Goal: Task Accomplishment & Management: Manage account settings

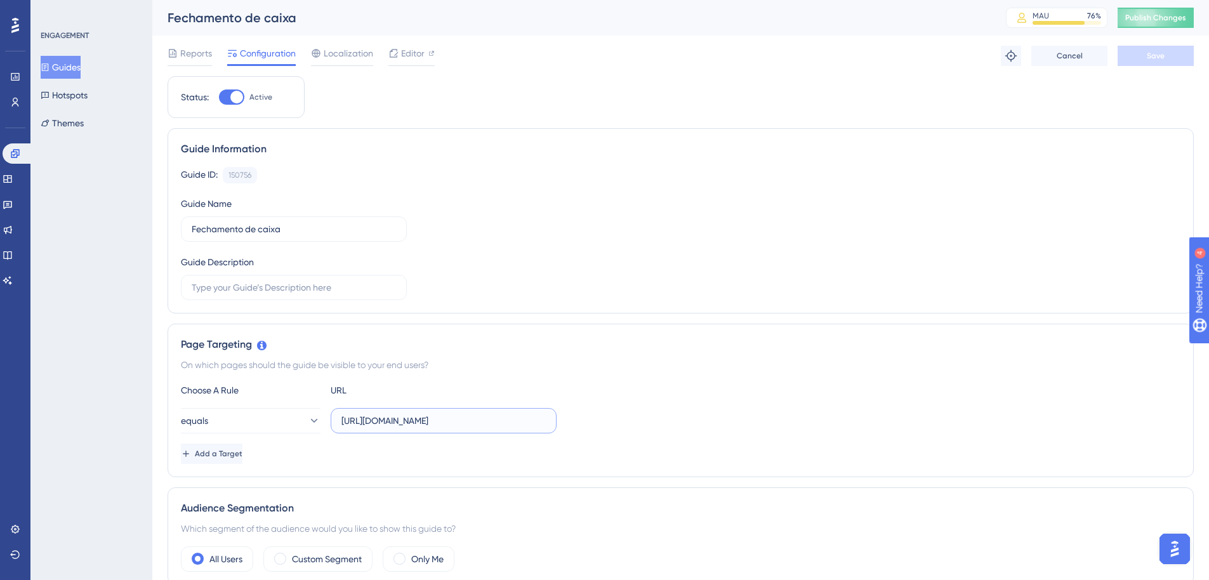
scroll to position [0, 79]
drag, startPoint x: 342, startPoint y: 419, endPoint x: 465, endPoint y: 445, distance: 125.7
click at [465, 445] on div "Choose A Rule URL equals [URL][DOMAIN_NAME] Add a Target" at bounding box center [680, 423] width 999 height 81
paste input "[DOMAIN_NAME][URL]"
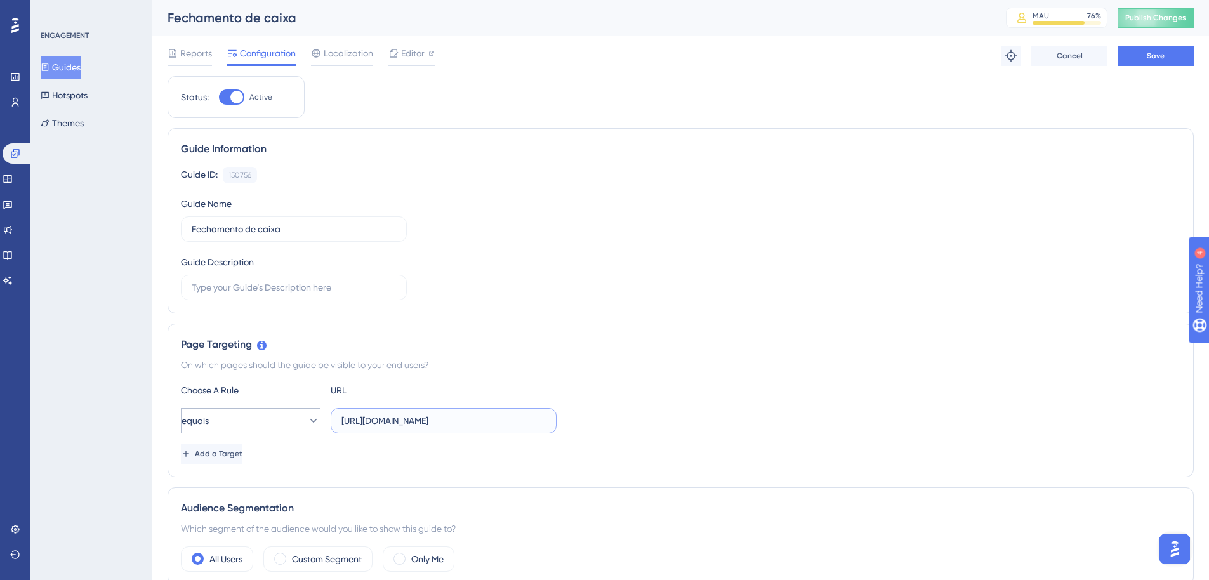
drag, startPoint x: 384, startPoint y: 418, endPoint x: 228, endPoint y: 409, distance: 157.0
click at [228, 409] on div "equals [URL][DOMAIN_NAME]" at bounding box center [369, 420] width 376 height 25
type input "[URL][DOMAIN_NAME]"
click at [762, 385] on div "Choose A Rule URL" at bounding box center [680, 390] width 999 height 15
click at [1155, 63] on button "Save" at bounding box center [1155, 56] width 76 height 20
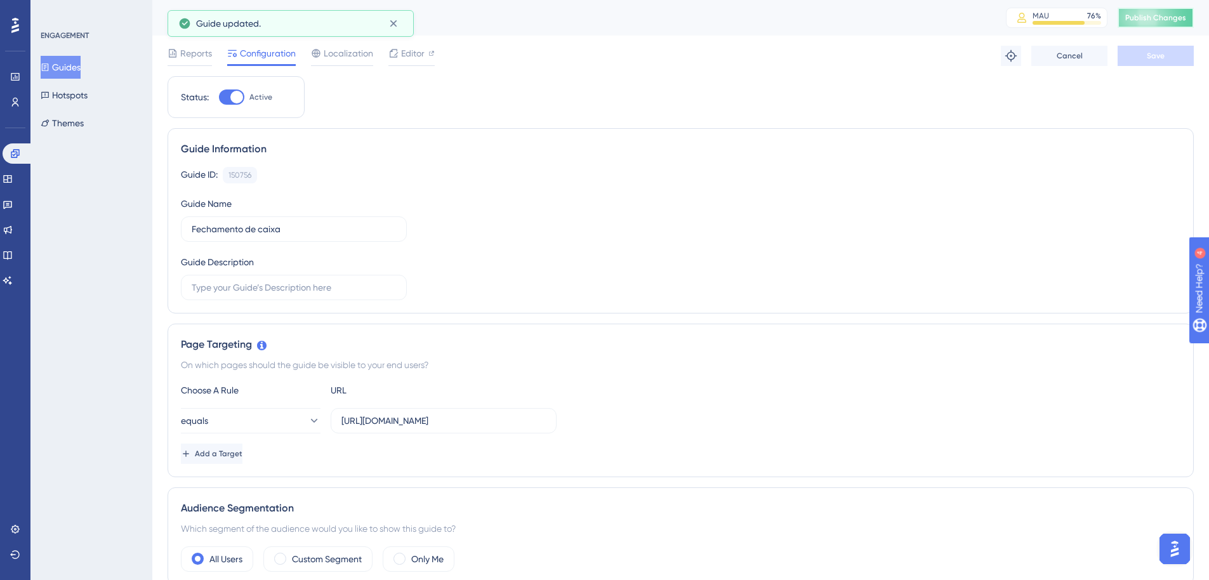
click at [1166, 18] on span "Publish Changes" at bounding box center [1155, 18] width 61 height 10
click at [11, 178] on icon at bounding box center [7, 179] width 8 height 8
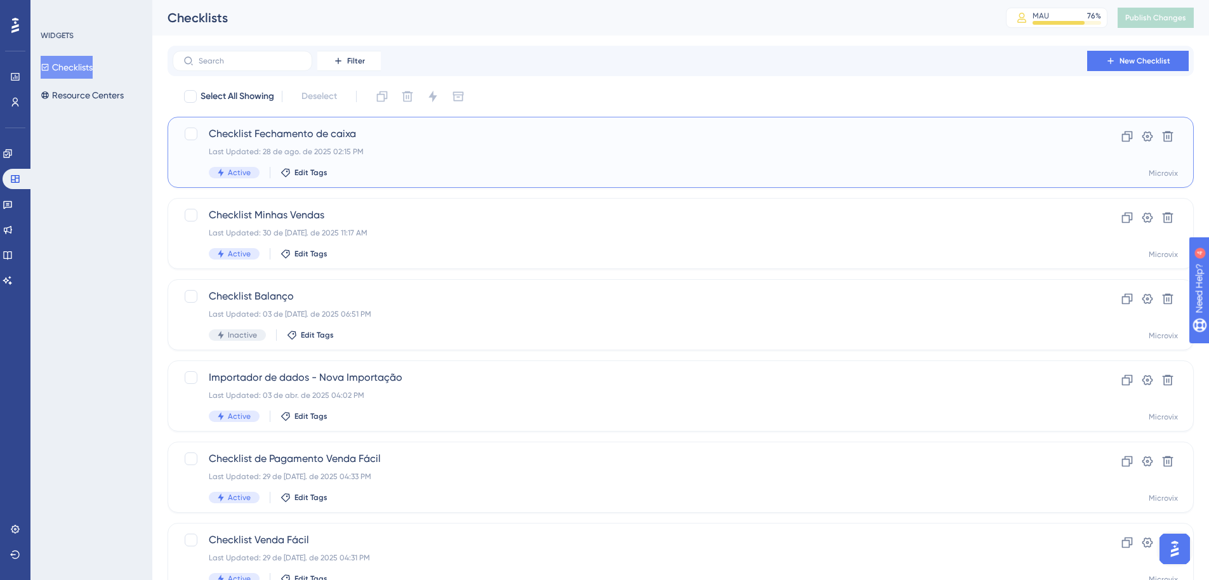
click at [324, 134] on span "Checklist Fechamento de caixa" at bounding box center [630, 133] width 842 height 15
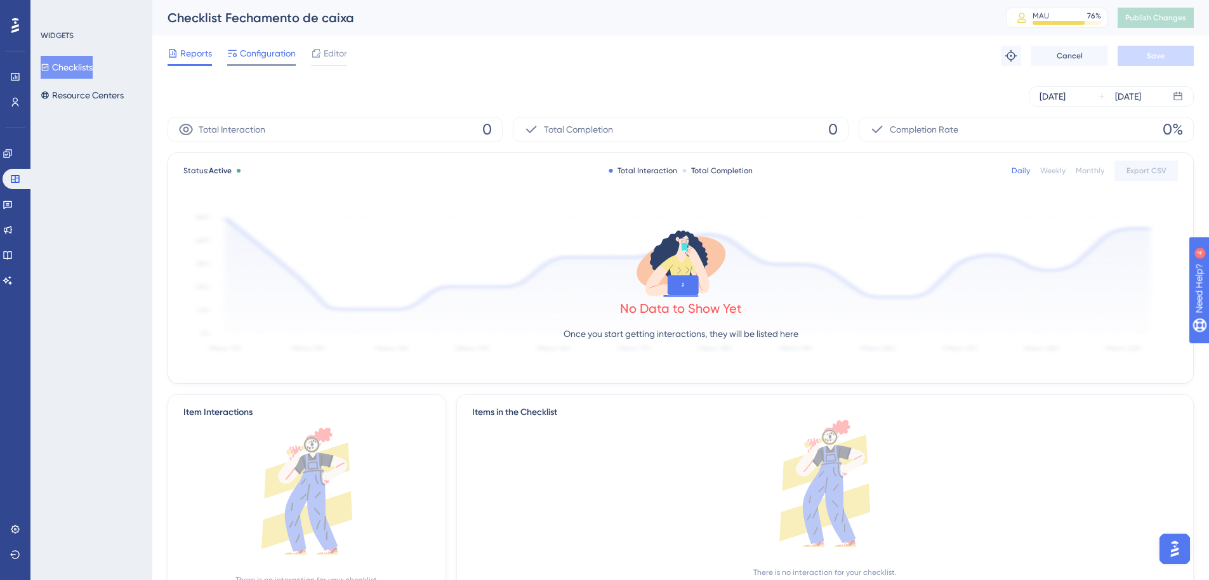
click at [261, 49] on span "Configuration" at bounding box center [268, 53] width 56 height 15
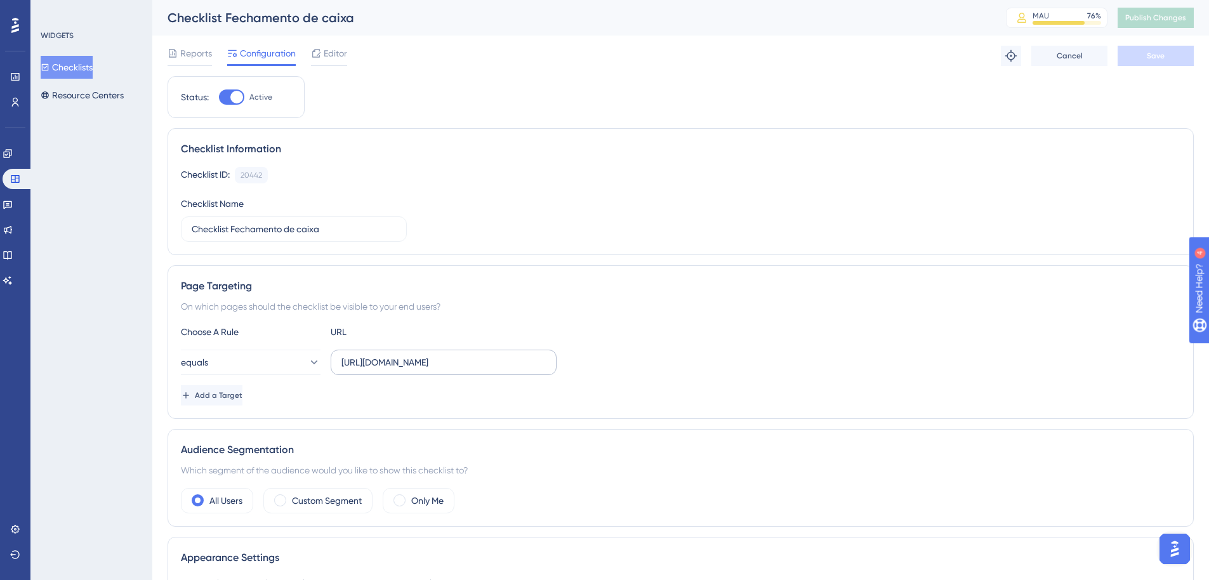
drag, startPoint x: 338, startPoint y: 364, endPoint x: 508, endPoint y: 369, distance: 170.7
click at [557, 375] on div "Choose A Rule URL equals [URL][DOMAIN_NAME] Add a Target" at bounding box center [680, 364] width 999 height 81
click at [344, 361] on input "[URL][DOMAIN_NAME]" at bounding box center [443, 362] width 204 height 14
drag, startPoint x: 344, startPoint y: 362, endPoint x: 466, endPoint y: 389, distance: 125.4
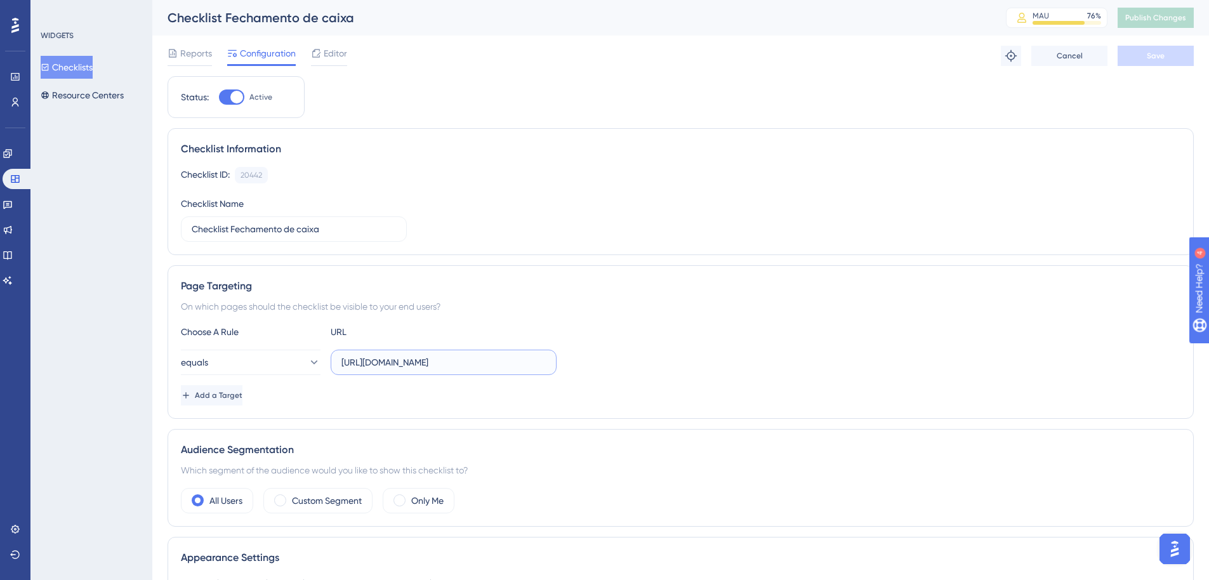
click at [466, 389] on div "Choose A Rule URL equals [URL][DOMAIN_NAME] Add a Target" at bounding box center [680, 364] width 999 height 81
paste input "[DOMAIN_NAME][URL]"
type input "[URL][DOMAIN_NAME]"
click at [1147, 55] on span "Save" at bounding box center [1155, 56] width 18 height 10
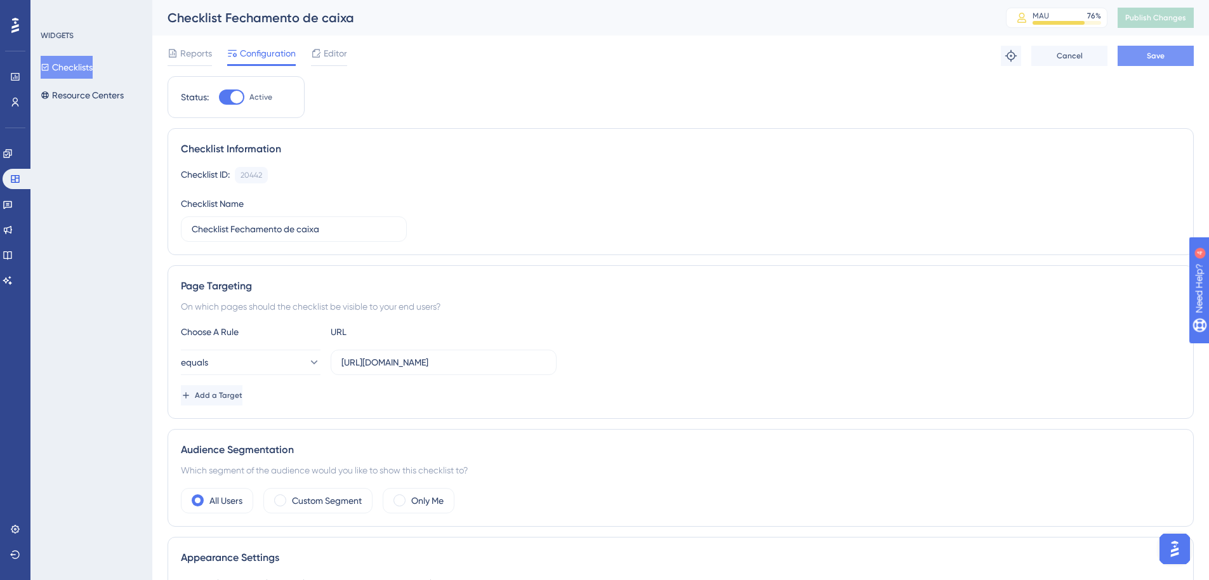
scroll to position [0, 0]
click at [1165, 18] on span "Publish Changes" at bounding box center [1155, 18] width 61 height 10
click at [82, 73] on button "Checklists" at bounding box center [67, 67] width 52 height 23
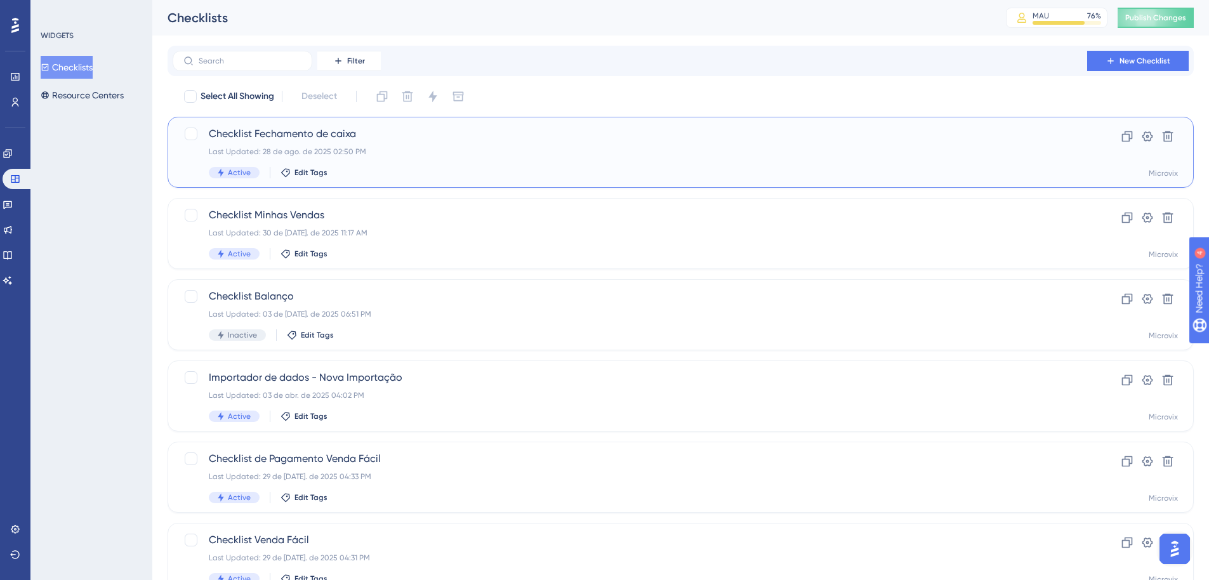
click at [294, 132] on span "Checklist Fechamento de caixa" at bounding box center [630, 133] width 842 height 15
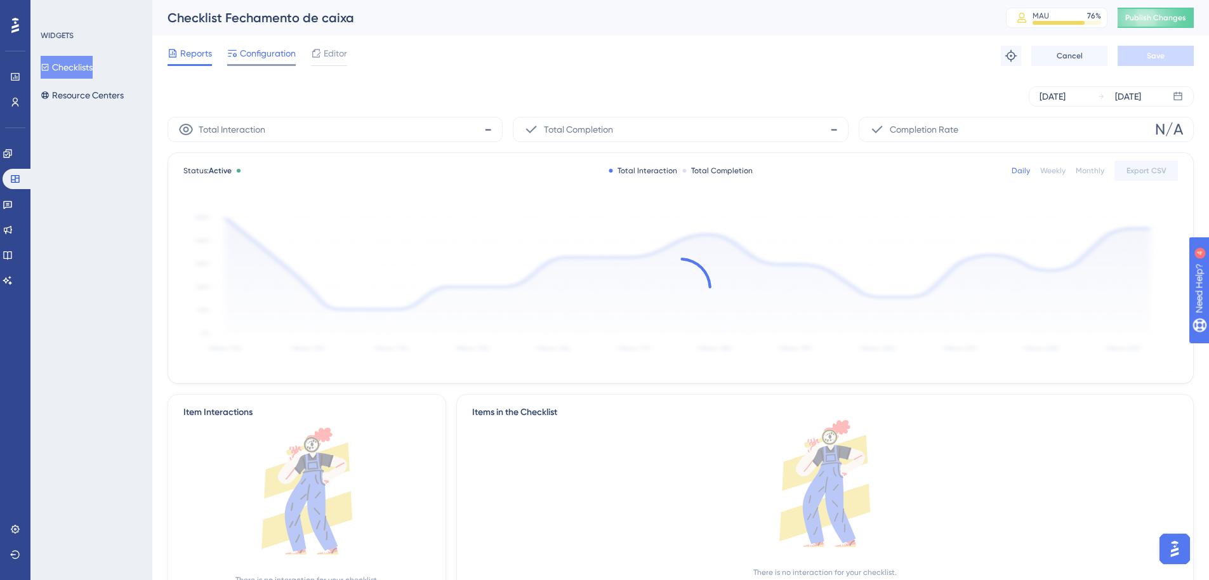
click at [281, 50] on span "Configuration" at bounding box center [268, 53] width 56 height 15
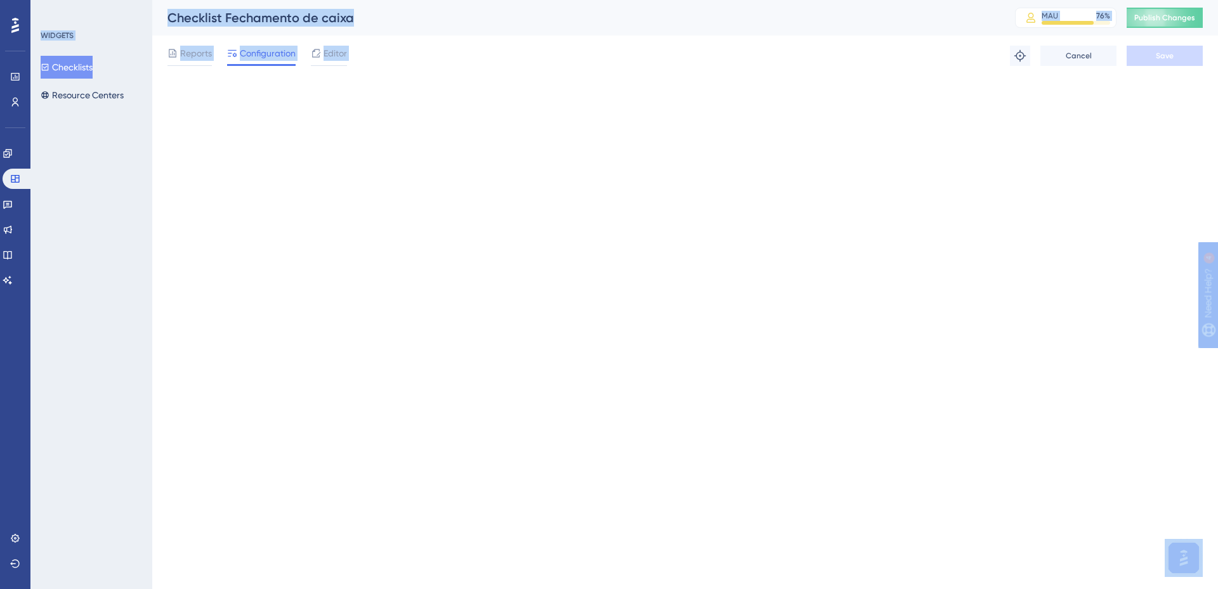
drag, startPoint x: 340, startPoint y: 365, endPoint x: 509, endPoint y: 371, distance: 168.9
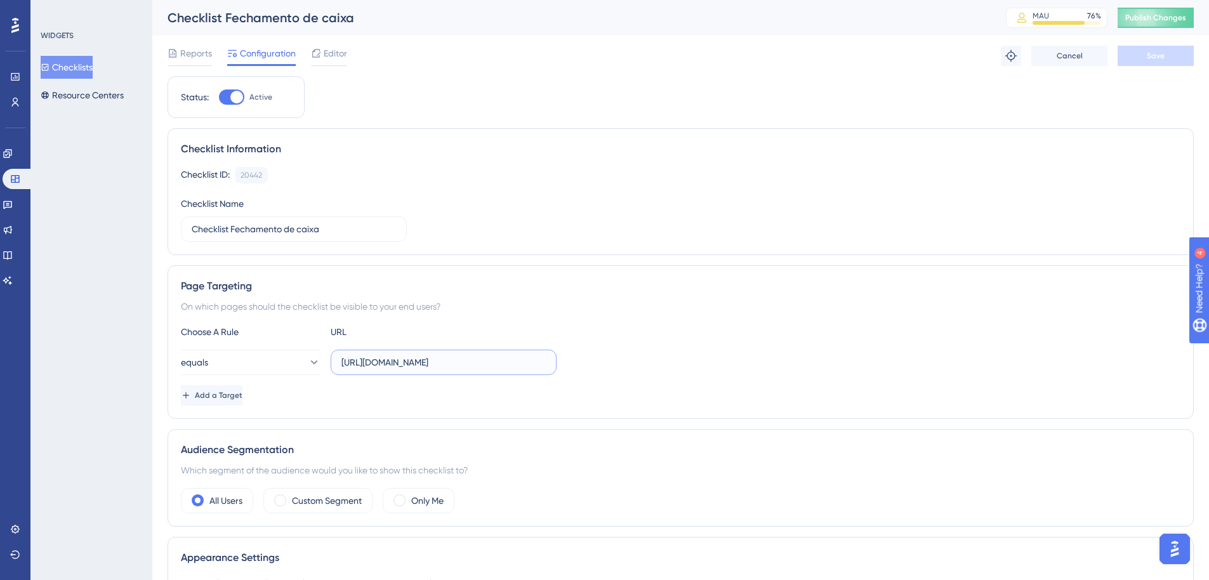
click at [374, 358] on input "[URL][DOMAIN_NAME]" at bounding box center [443, 362] width 204 height 14
drag, startPoint x: 341, startPoint y: 360, endPoint x: 510, endPoint y: 365, distance: 169.4
click at [510, 365] on label "[URL][DOMAIN_NAME]" at bounding box center [444, 362] width 226 height 25
drag, startPoint x: 375, startPoint y: 362, endPoint x: 470, endPoint y: 370, distance: 95.6
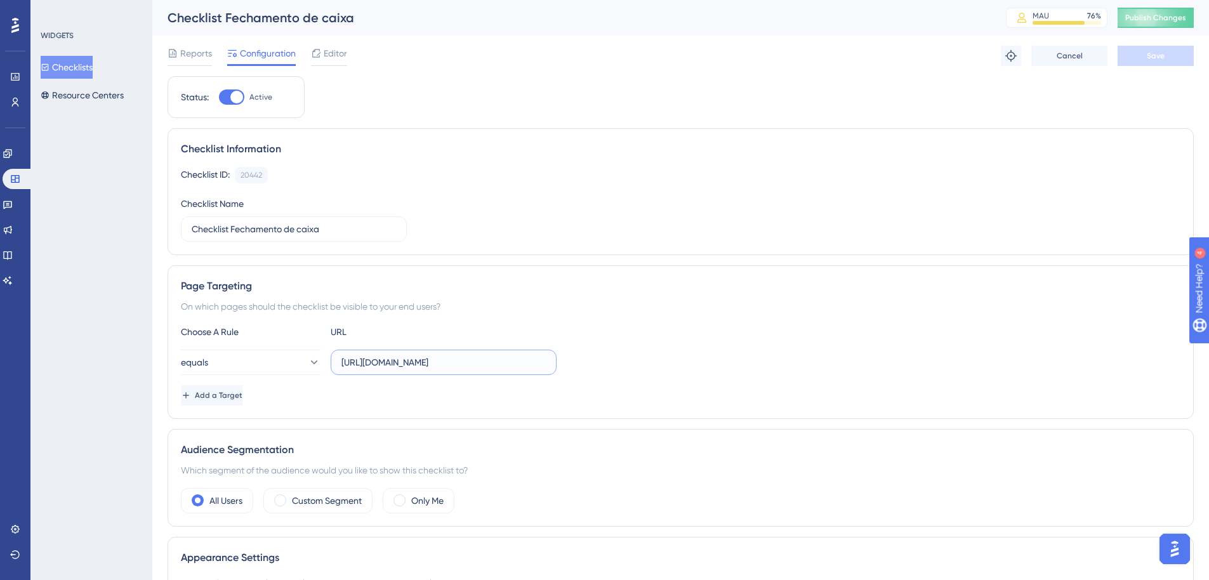
click at [470, 370] on label "[URL][DOMAIN_NAME]" at bounding box center [444, 362] width 226 height 25
click at [13, 147] on link at bounding box center [8, 153] width 10 height 20
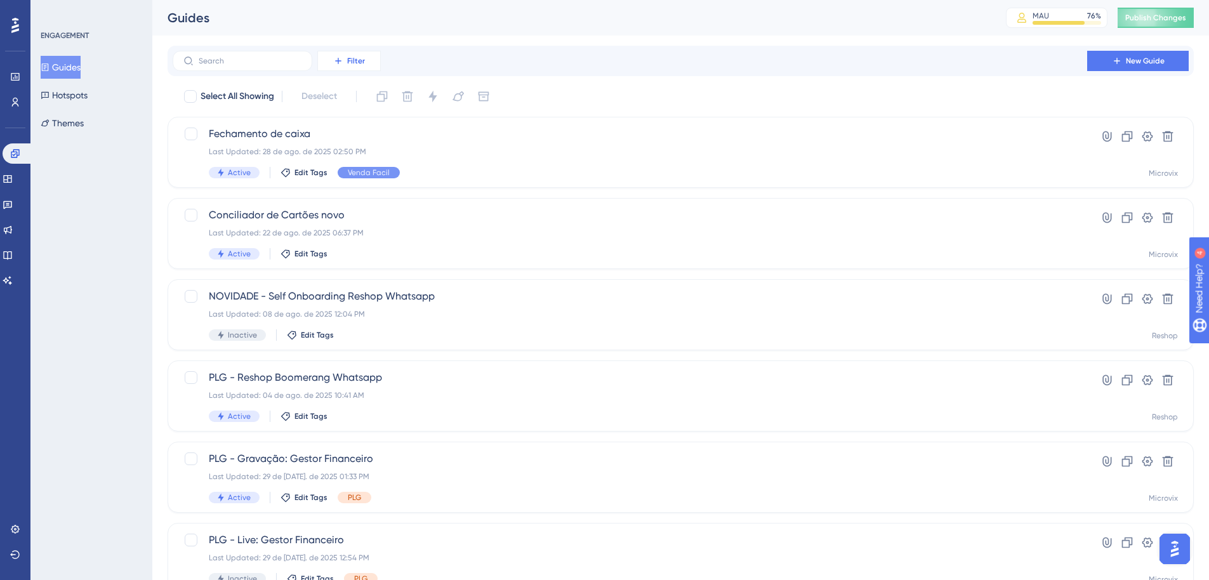
click at [356, 67] on button "Filter" at bounding box center [348, 61] width 63 height 20
click at [369, 102] on div "Tags Tags" at bounding box center [361, 96] width 72 height 25
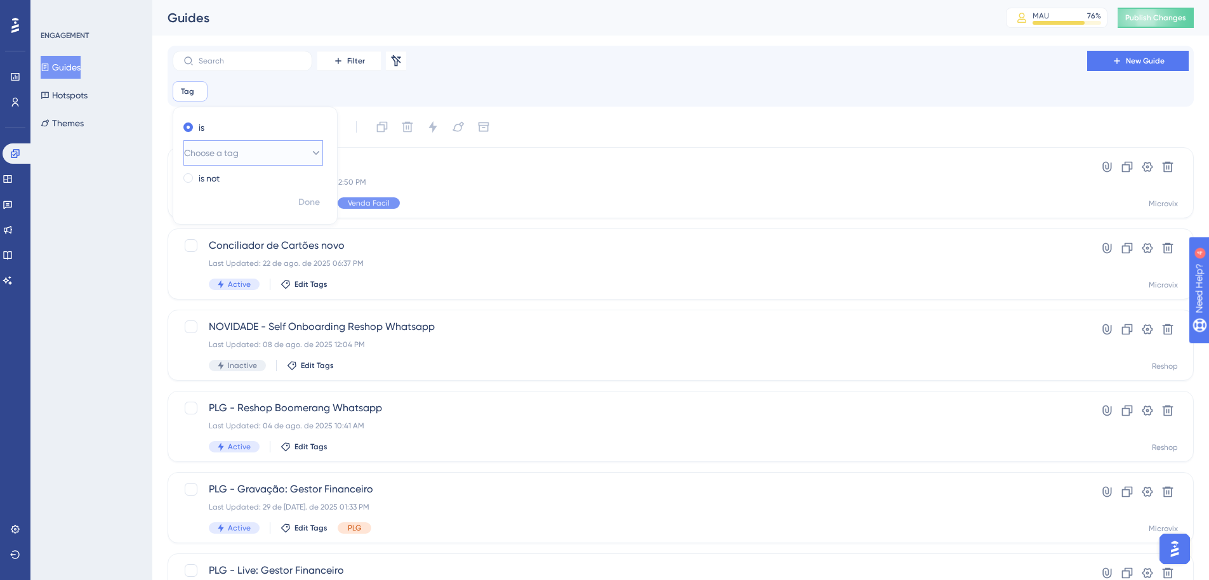
click at [254, 159] on button "Choose a tag" at bounding box center [253, 152] width 140 height 25
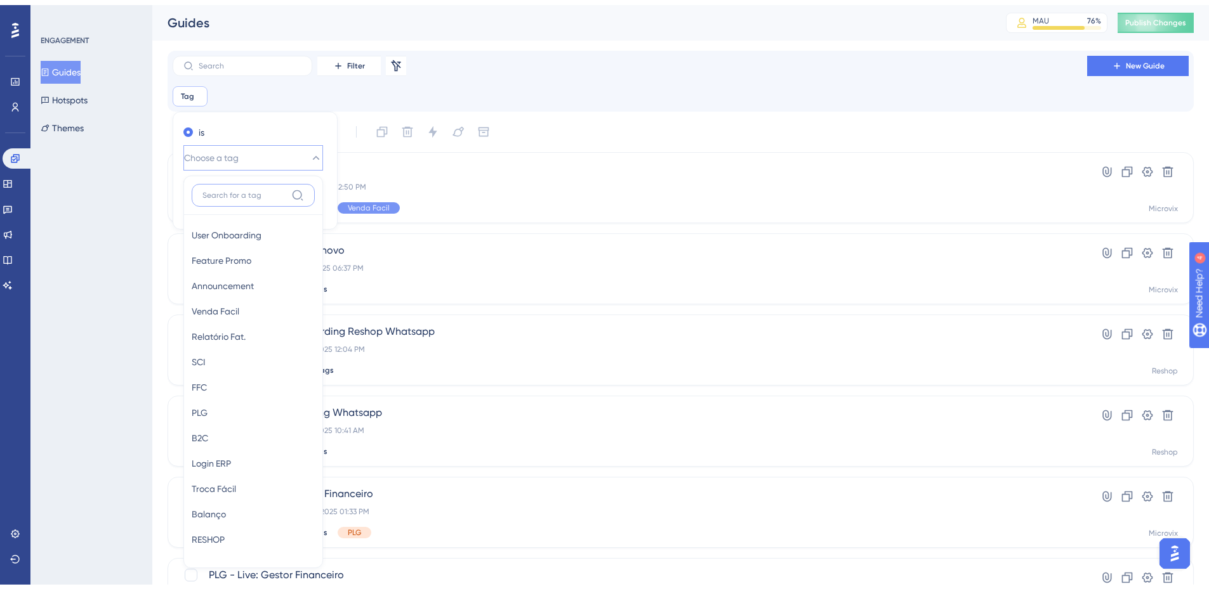
scroll to position [70, 0]
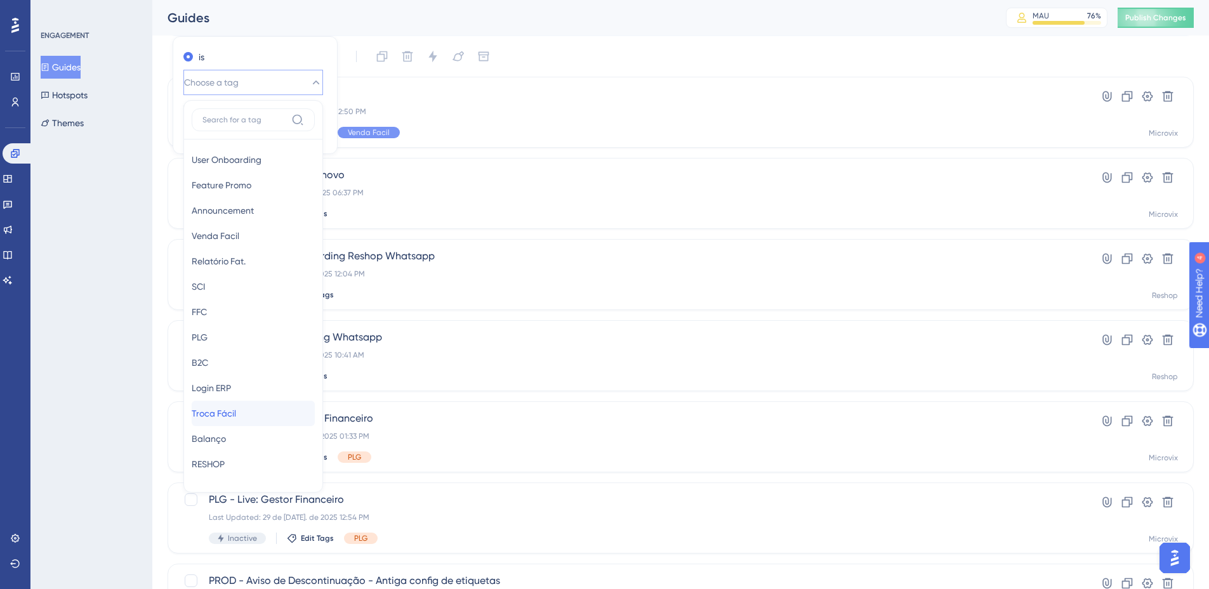
click at [256, 413] on div "Troca Fácil Troca Fácil" at bounding box center [253, 413] width 123 height 25
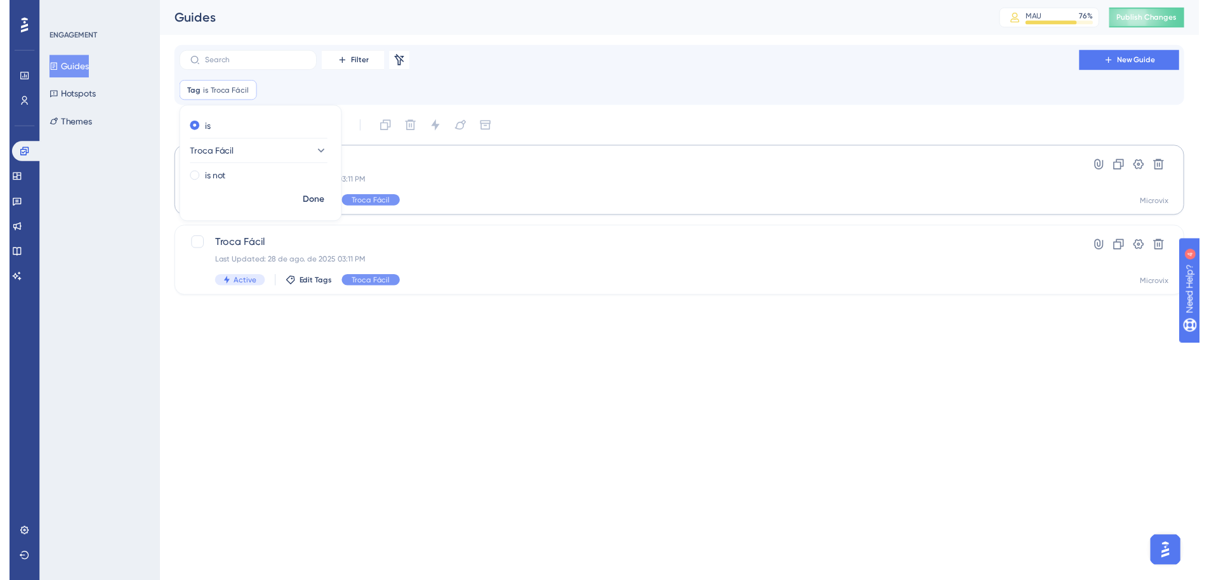
scroll to position [0, 0]
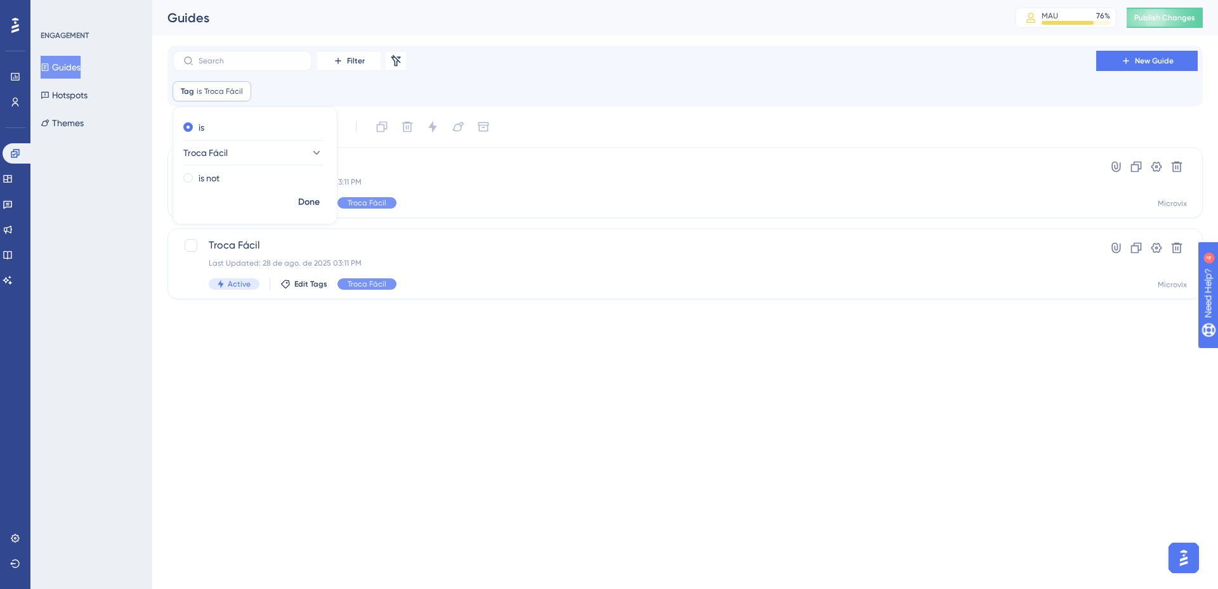
click at [532, 0] on html "Performance Users Engagement Widgets Feedback Product Updates Knowledge Base AI…" at bounding box center [609, 0] width 1218 height 0
click at [390, 167] on span "Criando Troca - Troca Fácil" at bounding box center [634, 164] width 851 height 15
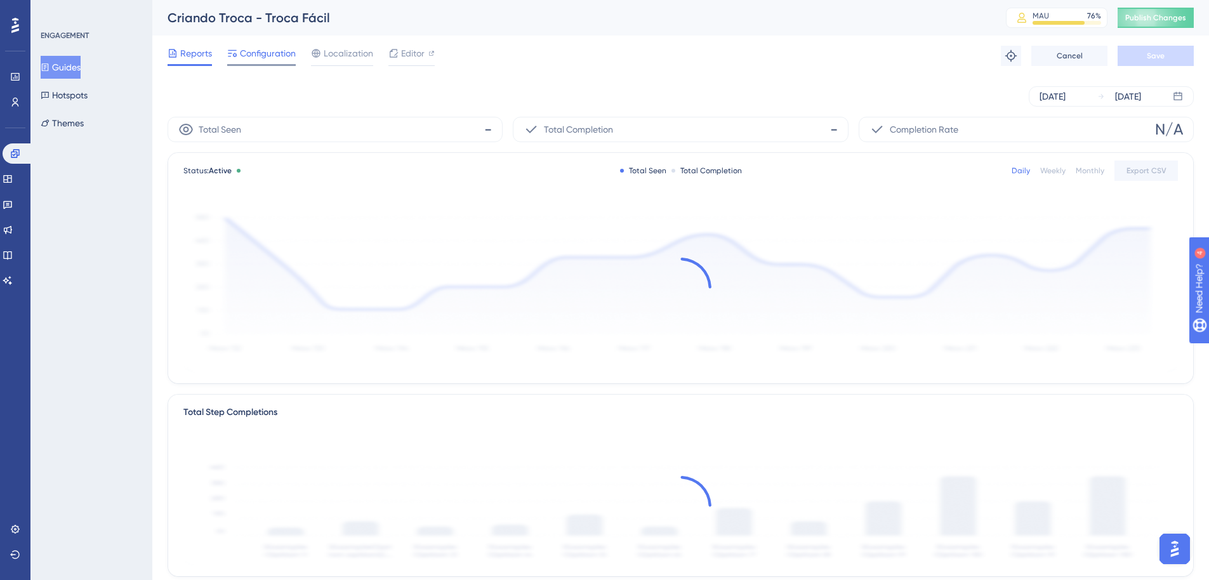
click at [279, 51] on span "Configuration" at bounding box center [268, 53] width 56 height 15
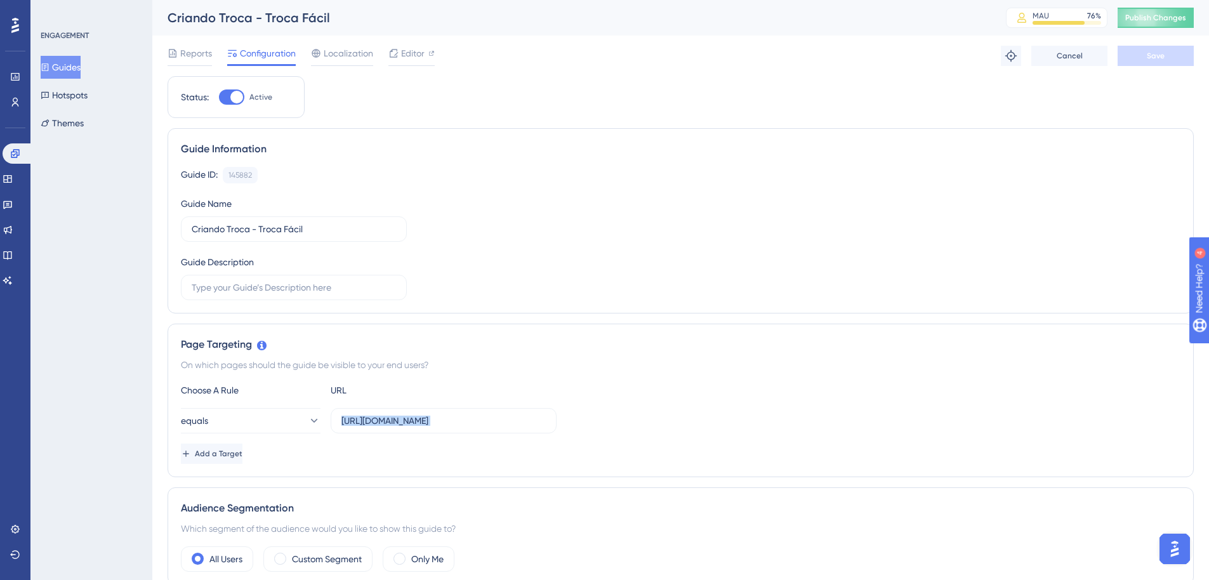
drag, startPoint x: 341, startPoint y: 422, endPoint x: 817, endPoint y: 443, distance: 476.9
click at [817, 443] on div "Choose A Rule URL equals [URL][DOMAIN_NAME] Add a Target" at bounding box center [680, 423] width 999 height 81
click at [701, 426] on div "equals [URL][DOMAIN_NAME]" at bounding box center [680, 420] width 999 height 25
drag, startPoint x: 342, startPoint y: 417, endPoint x: 698, endPoint y: 425, distance: 356.6
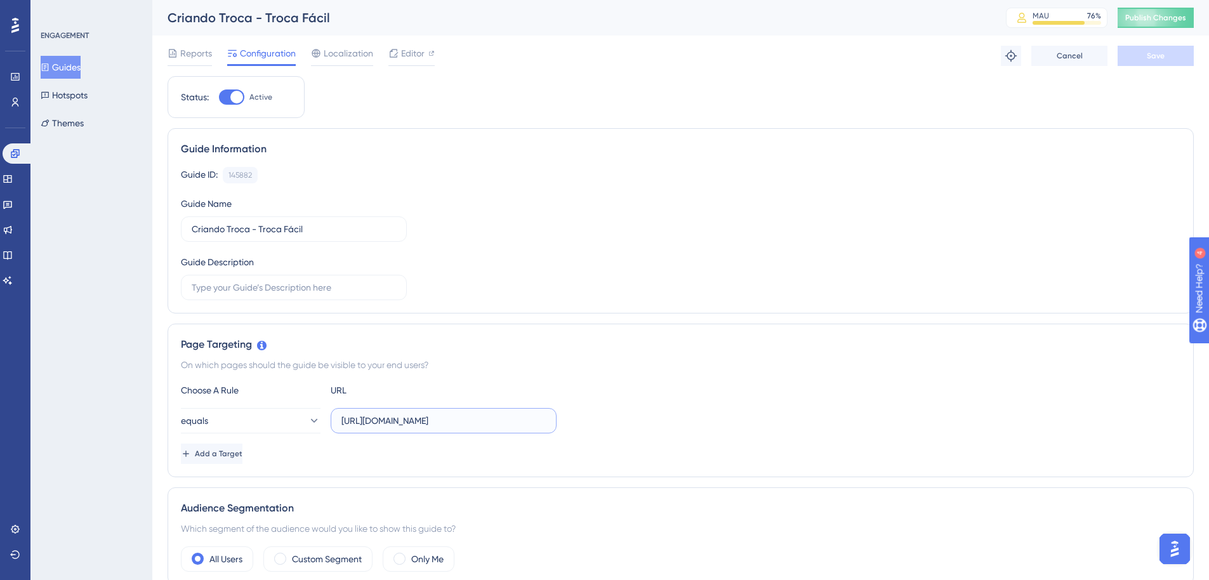
click at [698, 425] on div "equals [URL][DOMAIN_NAME]" at bounding box center [680, 420] width 999 height 25
drag, startPoint x: 18, startPoint y: 178, endPoint x: 26, endPoint y: 178, distance: 7.6
click at [11, 178] on icon at bounding box center [7, 179] width 8 height 8
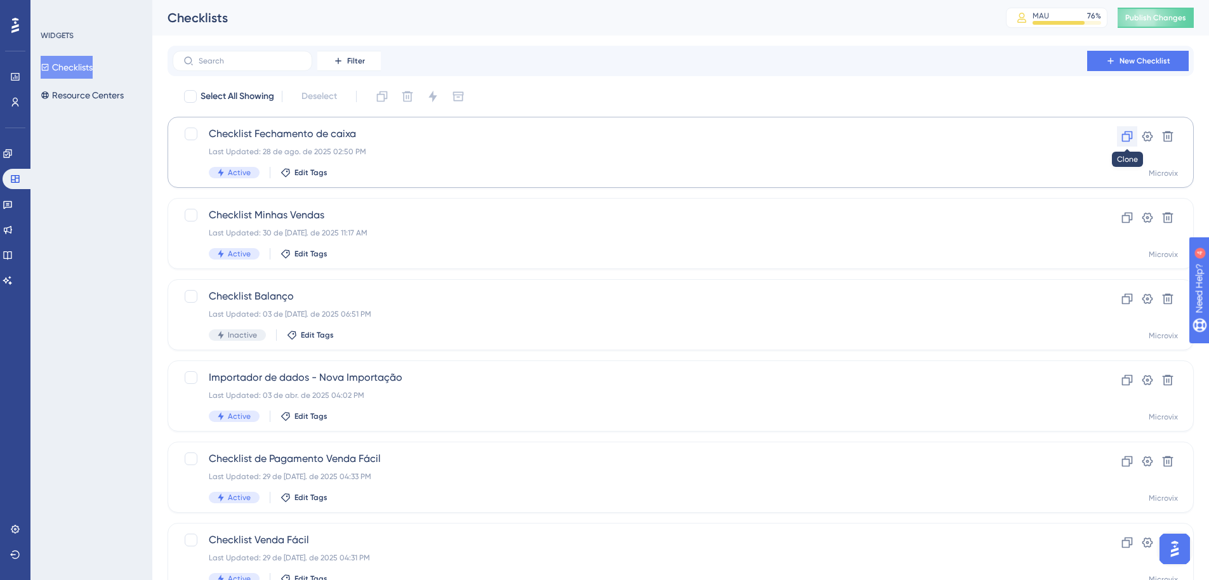
click at [1120, 137] on icon at bounding box center [1126, 136] width 13 height 13
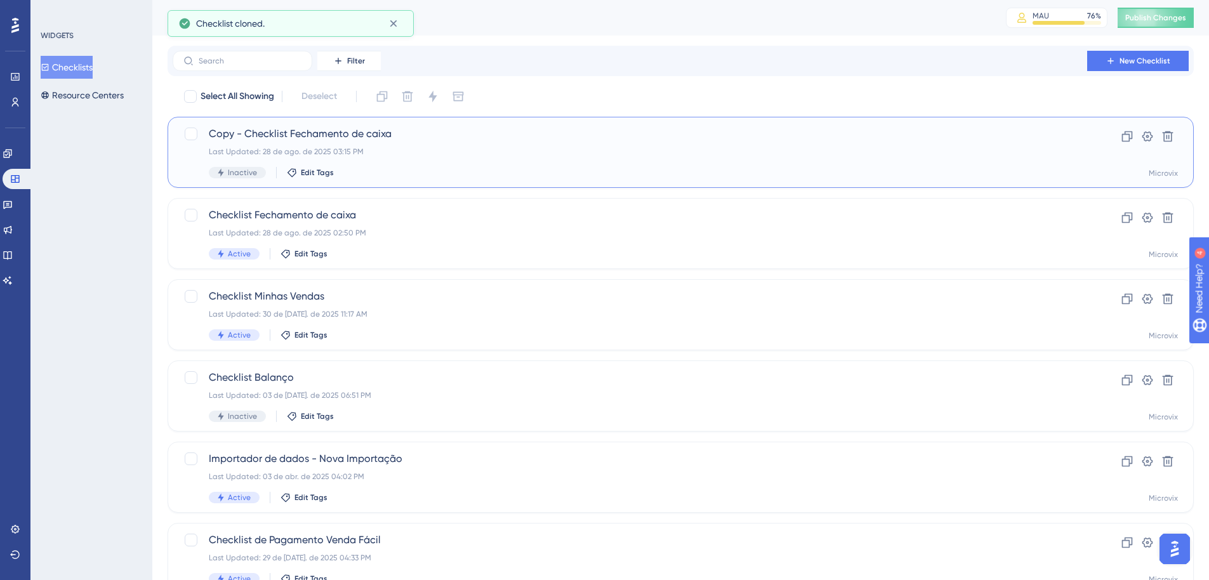
click at [374, 129] on span "Copy - Checklist Fechamento de caixa" at bounding box center [630, 133] width 842 height 15
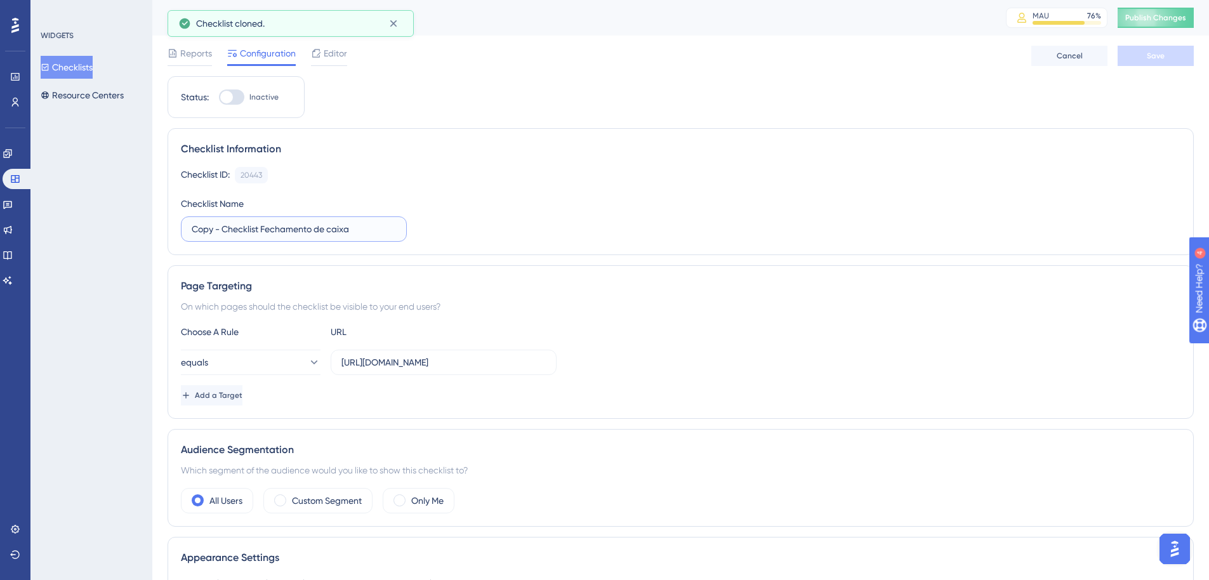
drag, startPoint x: 223, startPoint y: 229, endPoint x: 67, endPoint y: 233, distance: 156.1
click at [0, 0] on div "Performance Users Engagement Widgets Feedback Product Updates Knowledge Base AI…" at bounding box center [0, 0] width 0 height 0
drag, startPoint x: 232, startPoint y: 230, endPoint x: 525, endPoint y: 246, distance: 292.9
click at [525, 246] on div "Checklist Information Checklist ID: 20443 Copy Checklist Name Checklist Fechame…" at bounding box center [680, 191] width 1026 height 127
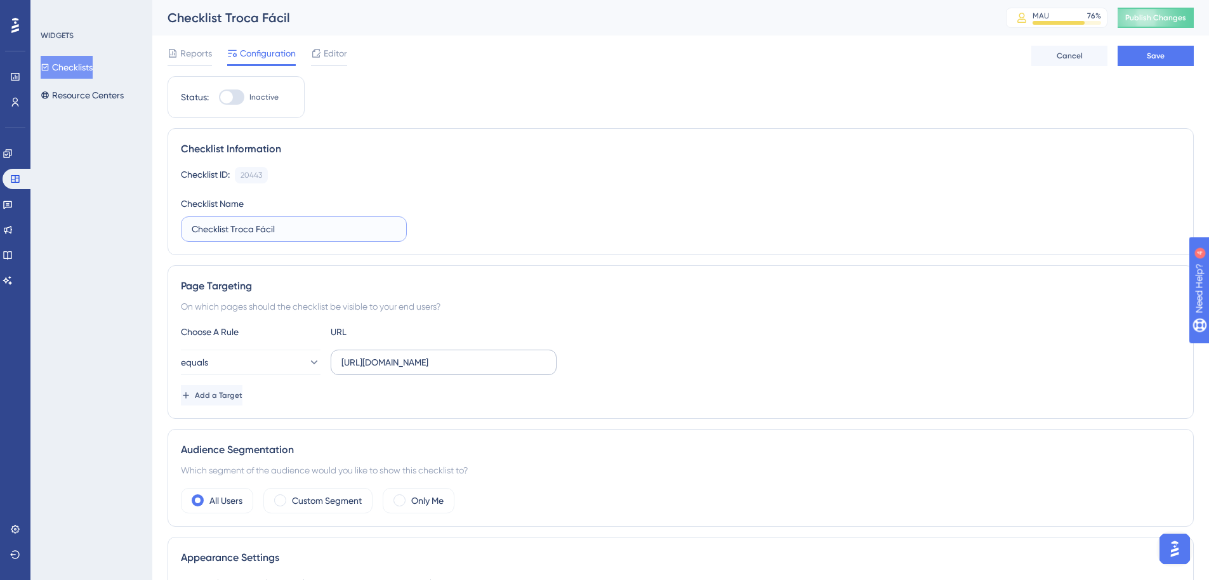
type input "Checklist Troca Fácil"
click at [482, 365] on input "[URL][DOMAIN_NAME]" at bounding box center [443, 362] width 204 height 14
paste input "trocafacilerp"
type input "[URL][DOMAIN_NAME]"
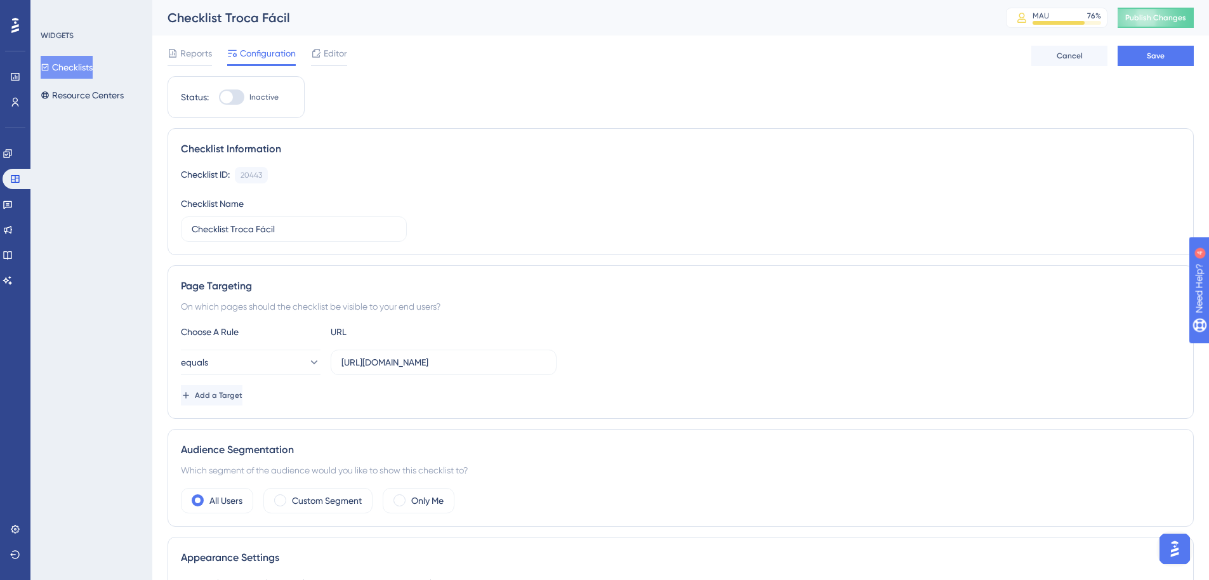
click at [834, 338] on div "Choose A Rule URL" at bounding box center [680, 331] width 999 height 15
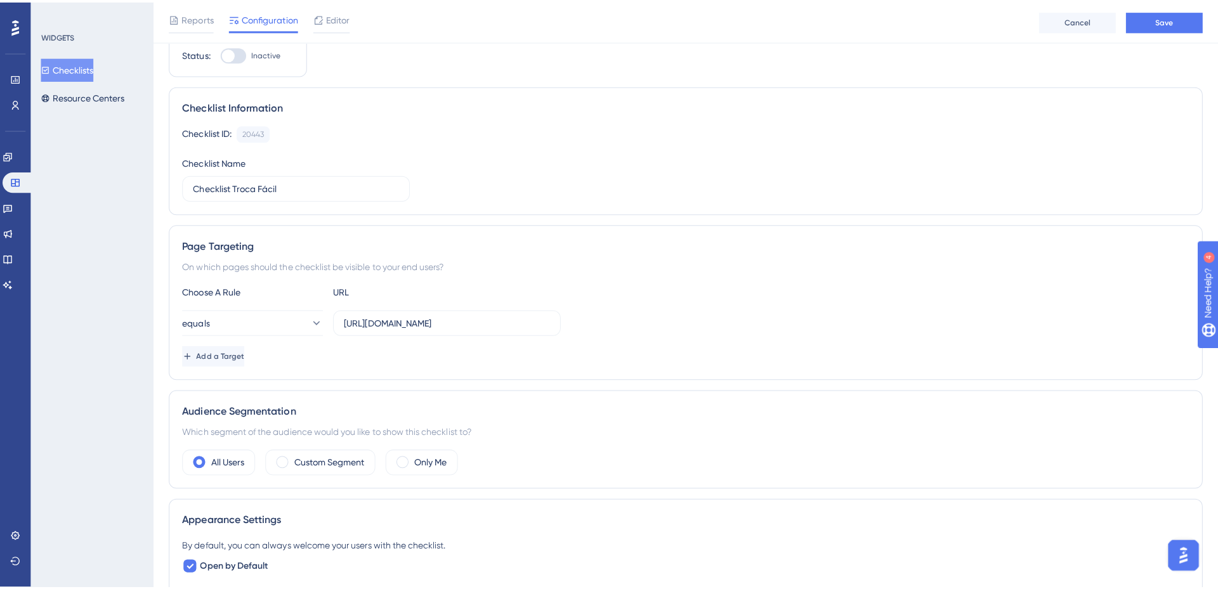
scroll to position [0, 0]
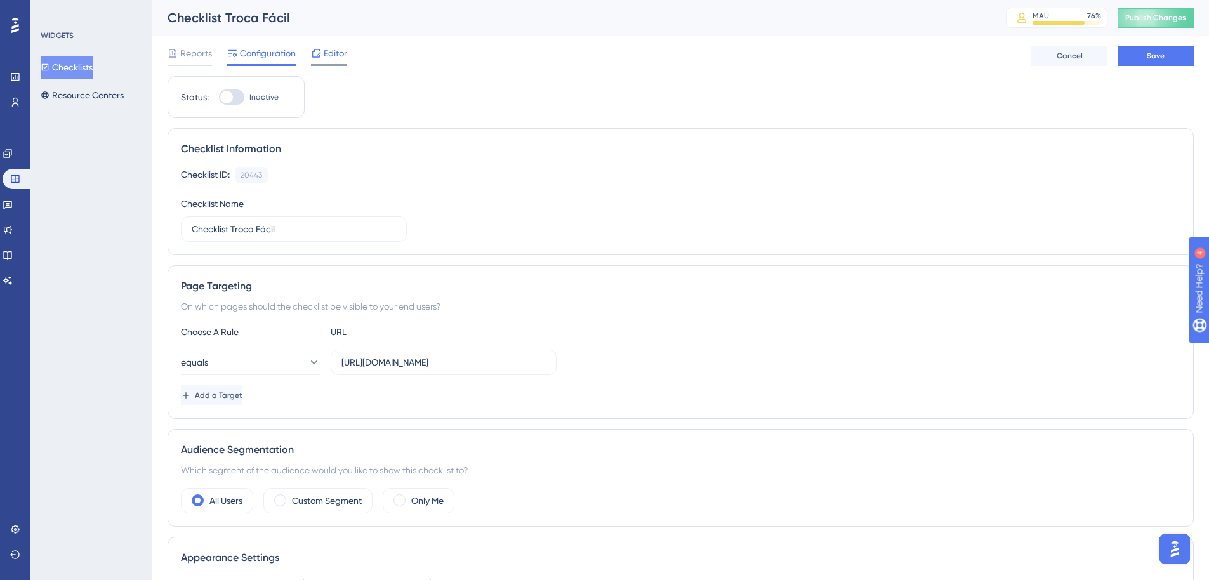
click at [336, 61] on div "Editor" at bounding box center [329, 56] width 36 height 20
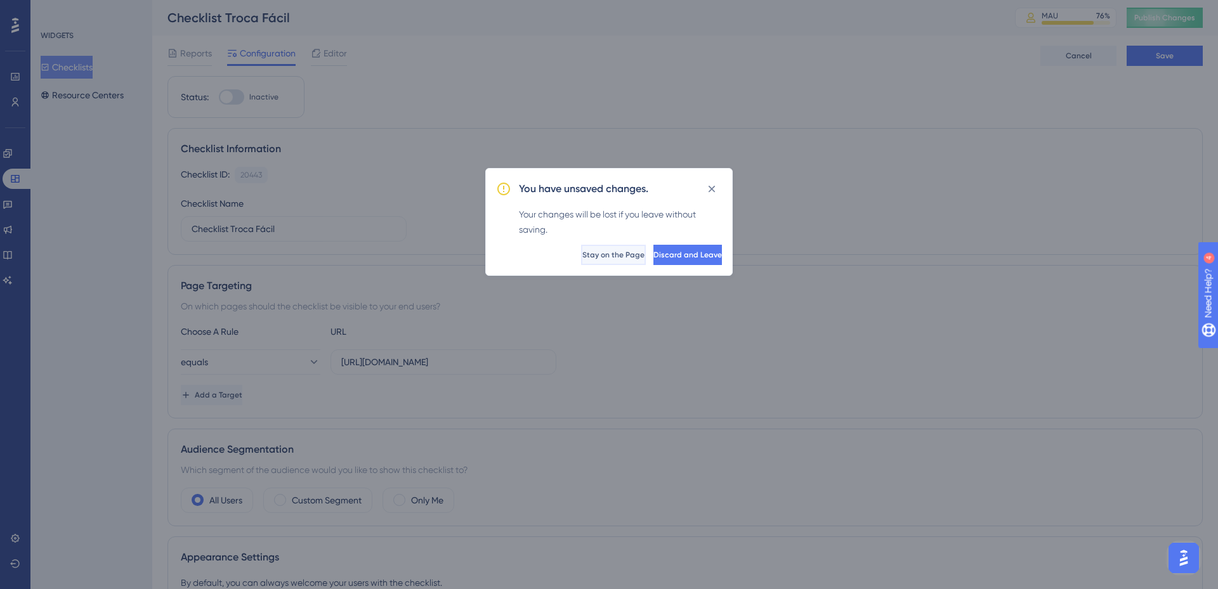
click at [581, 247] on button "Stay on the Page" at bounding box center [613, 255] width 65 height 20
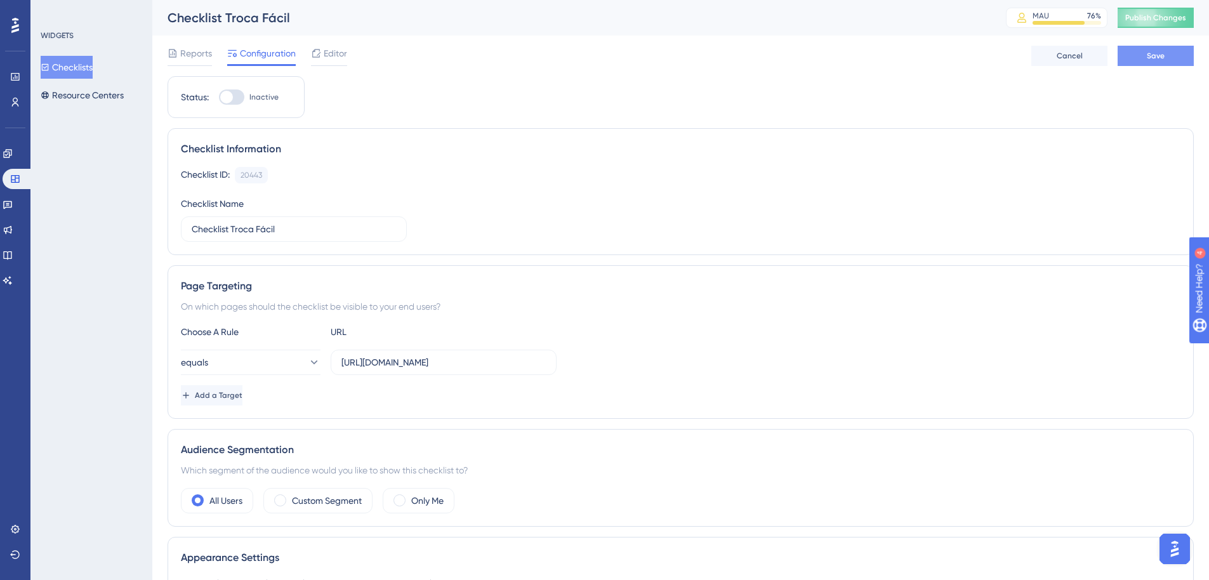
click at [1179, 59] on button "Save" at bounding box center [1155, 56] width 76 height 20
click at [336, 51] on span "Editor" at bounding box center [335, 53] width 23 height 15
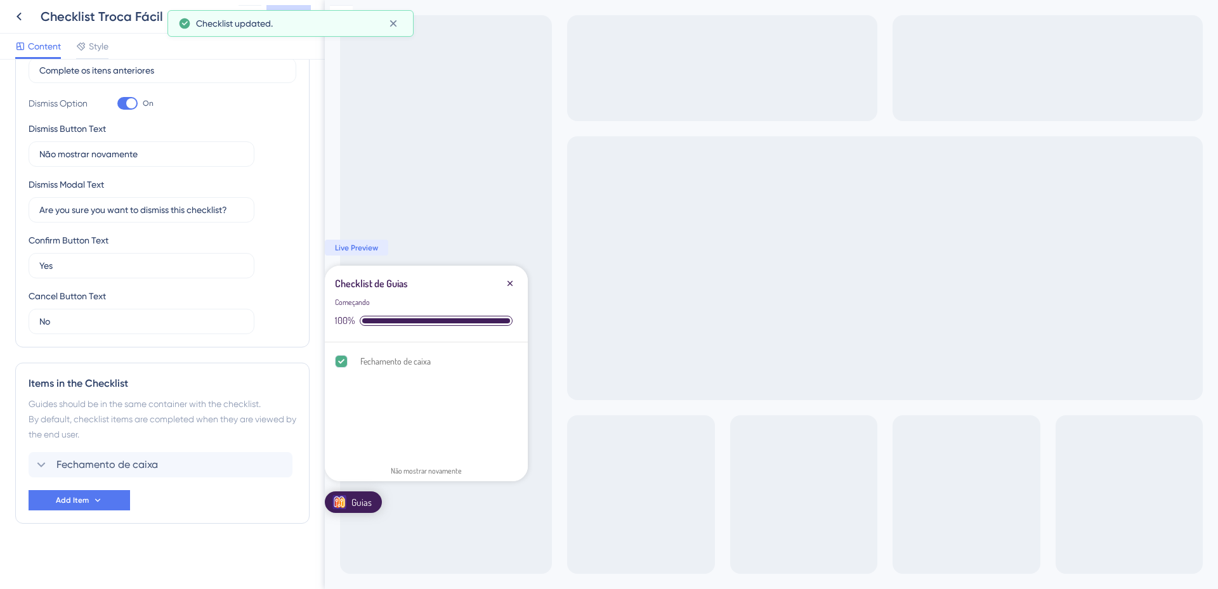
scroll to position [296, 0]
click at [148, 464] on span "Fechamento de caixa" at bounding box center [107, 464] width 102 height 15
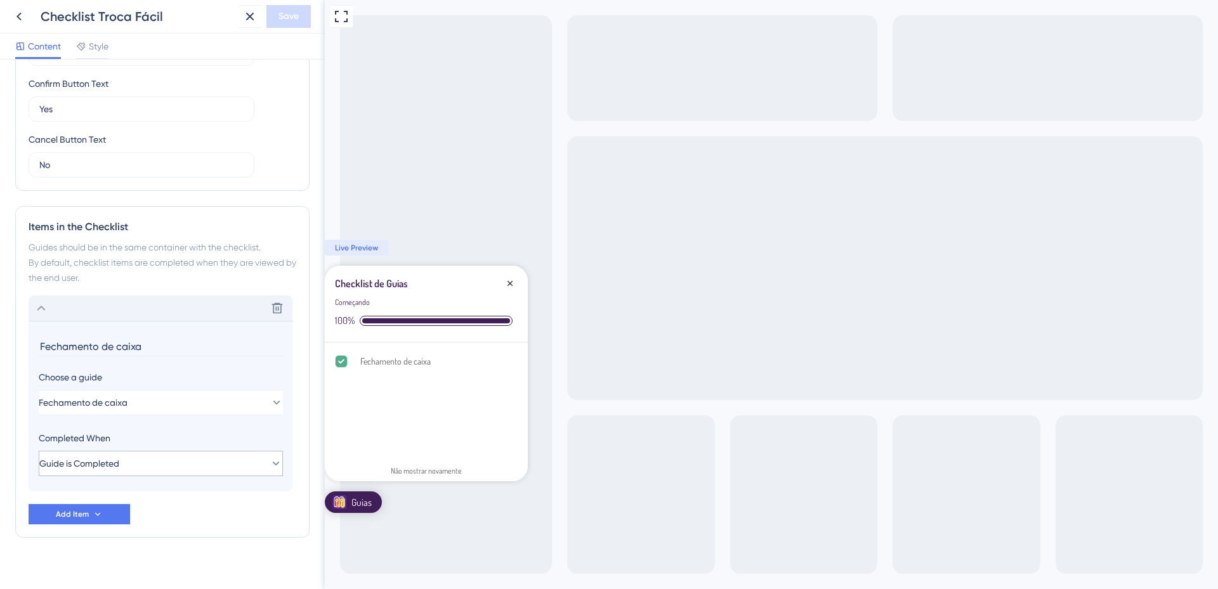
scroll to position [467, 0]
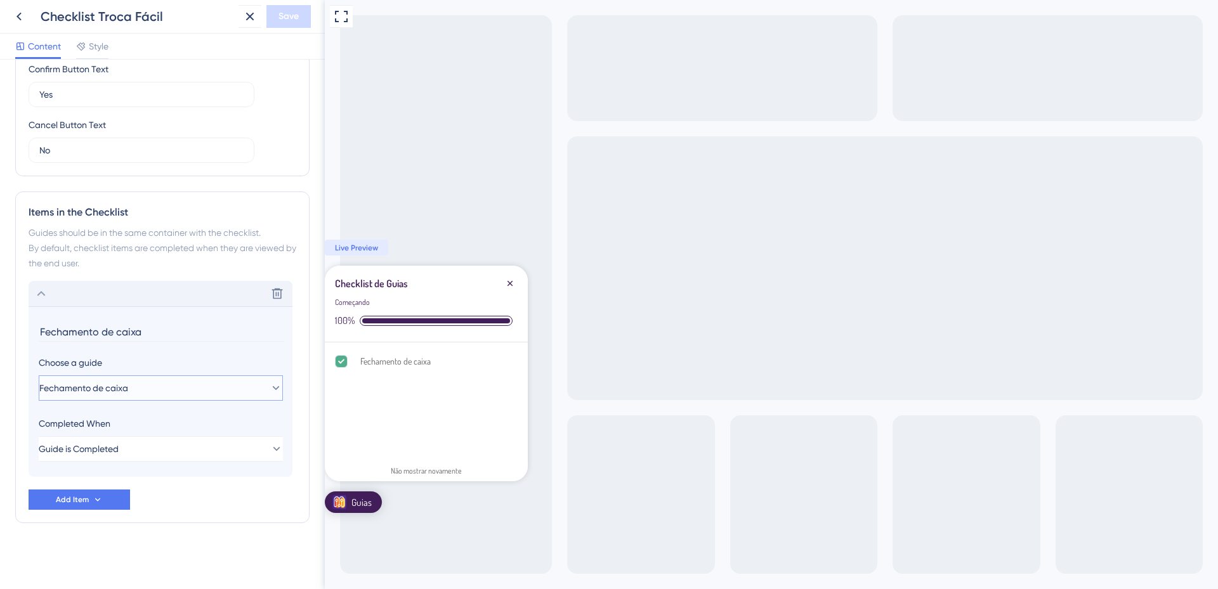
drag, startPoint x: 173, startPoint y: 386, endPoint x: 62, endPoint y: 386, distance: 111.0
click at [62, 386] on button "Fechamento de caixa" at bounding box center [161, 388] width 244 height 25
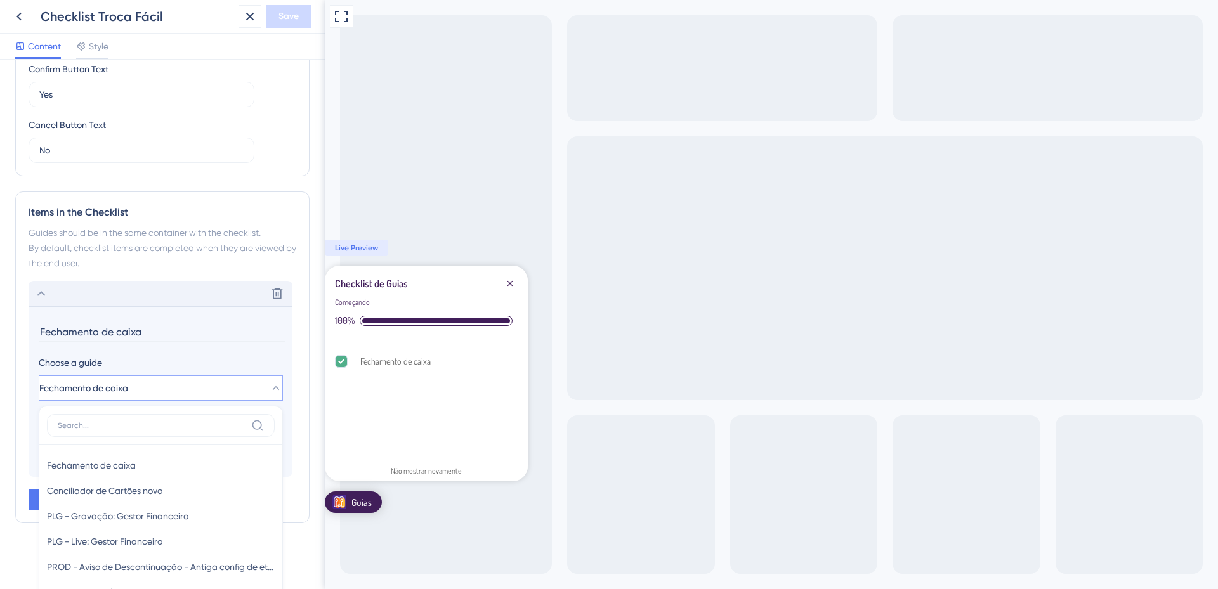
scroll to position [664, 0]
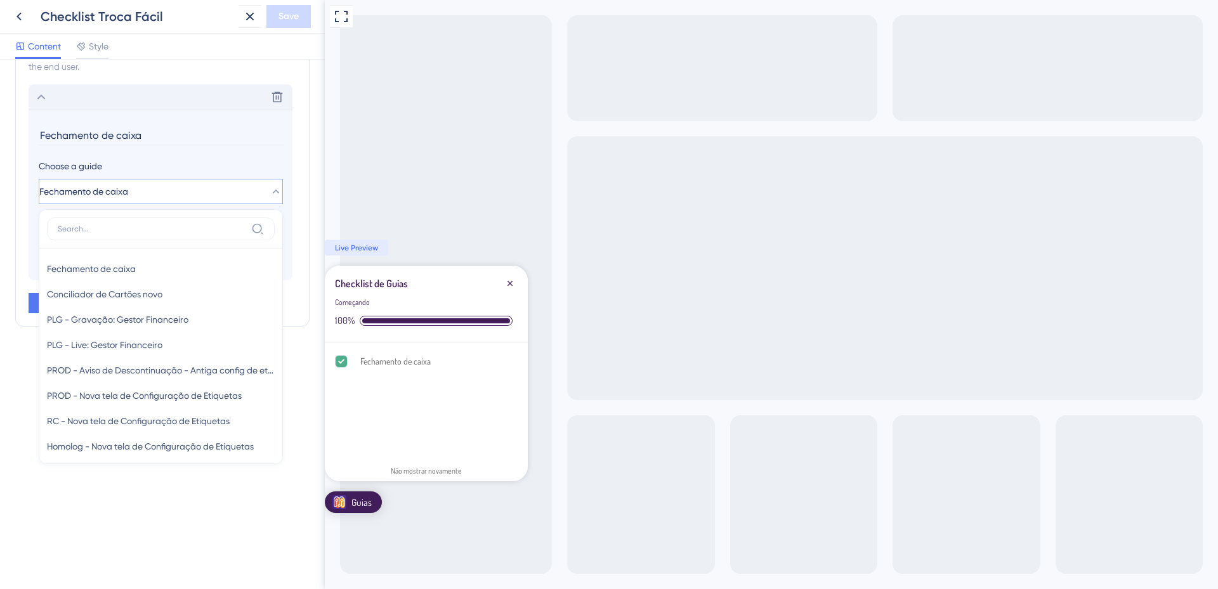
click at [150, 230] on input at bounding box center [152, 229] width 188 height 10
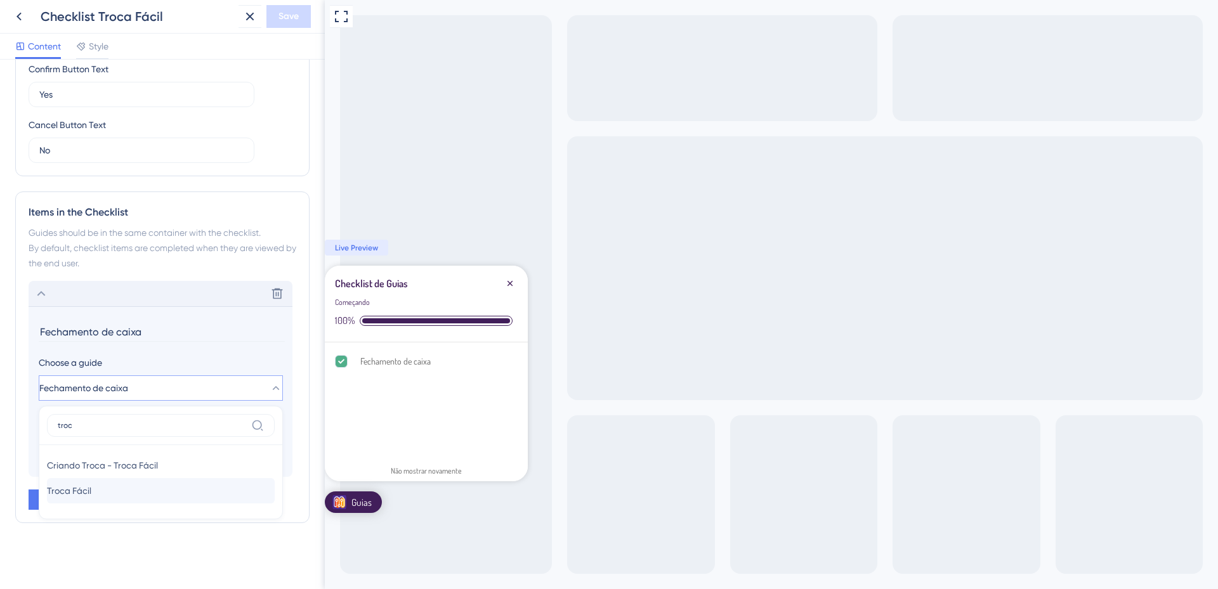
type input "troc"
click at [102, 492] on div "Troca Fácil Troca Fácil" at bounding box center [161, 490] width 228 height 25
type input "Troca Fácil"
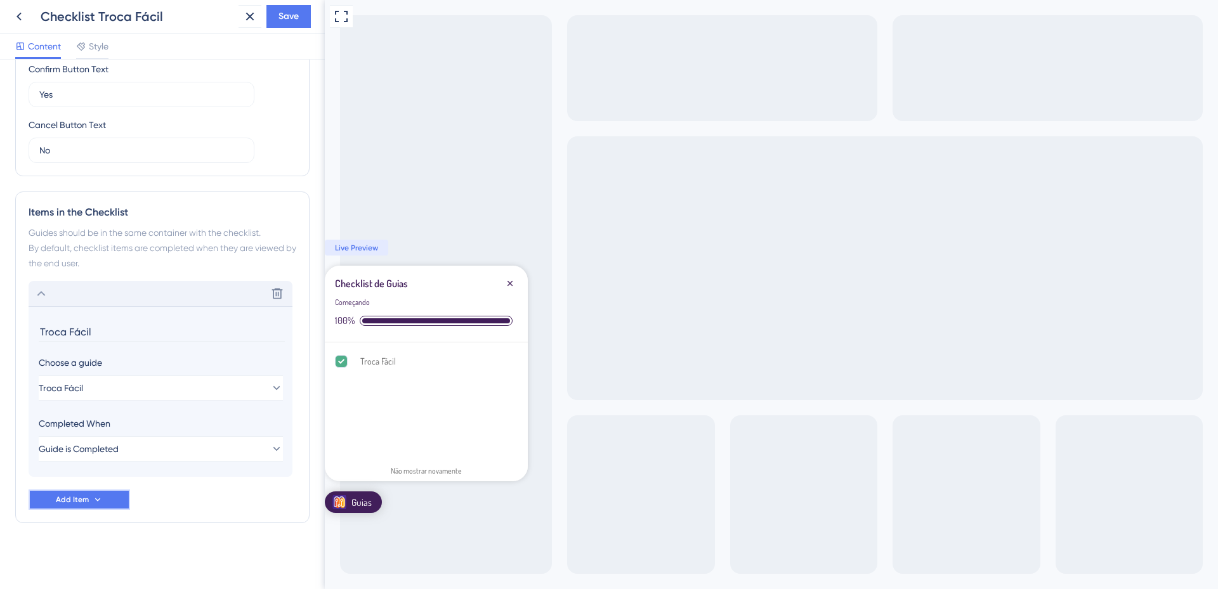
click at [109, 502] on button "Add Item" at bounding box center [80, 500] width 102 height 20
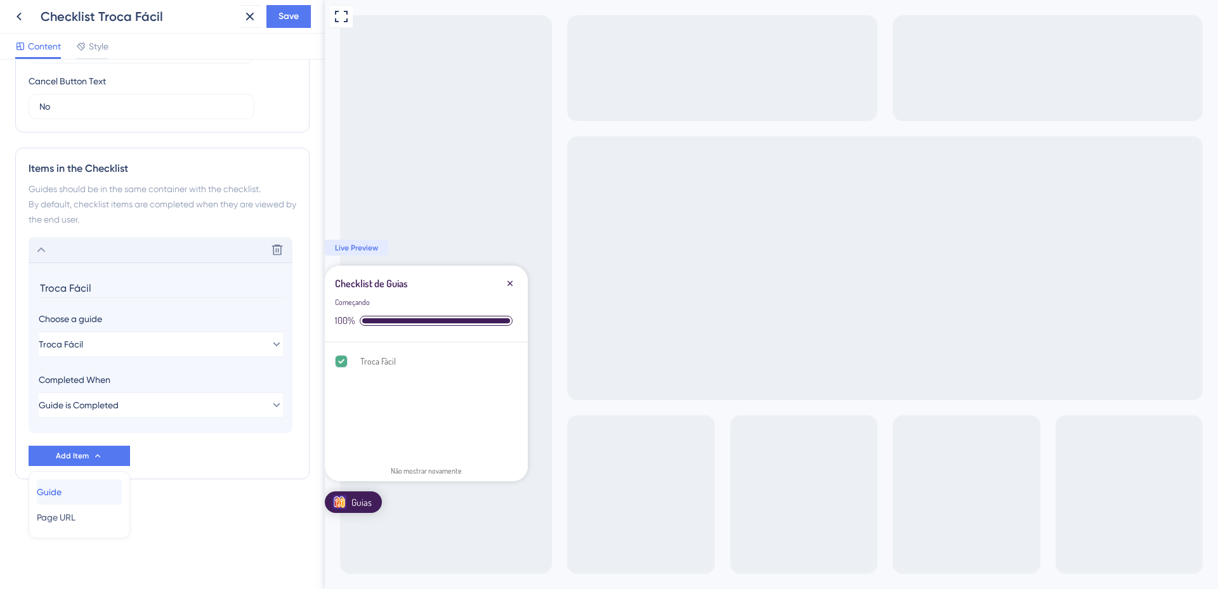
click at [85, 488] on div "Guide Guide" at bounding box center [79, 492] width 85 height 25
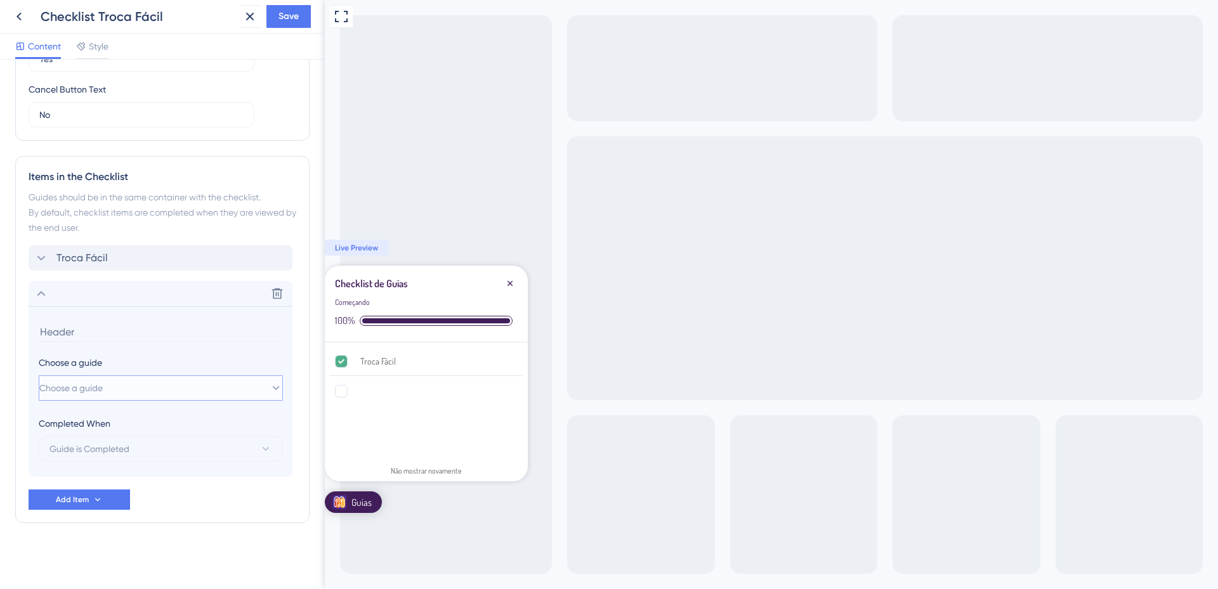
click at [138, 384] on button "Choose a guide" at bounding box center [161, 388] width 244 height 25
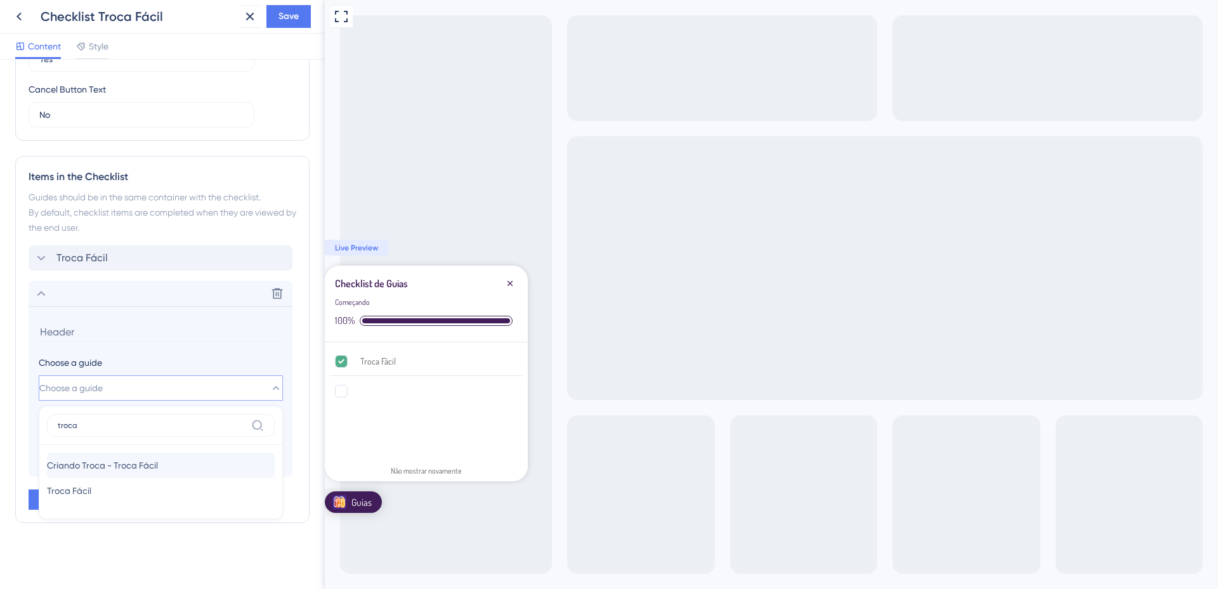
type input "troca"
click at [140, 467] on span "Criando Troca - Troca Fácil" at bounding box center [102, 465] width 111 height 15
type input "Criando Troca - Troca Fácil"
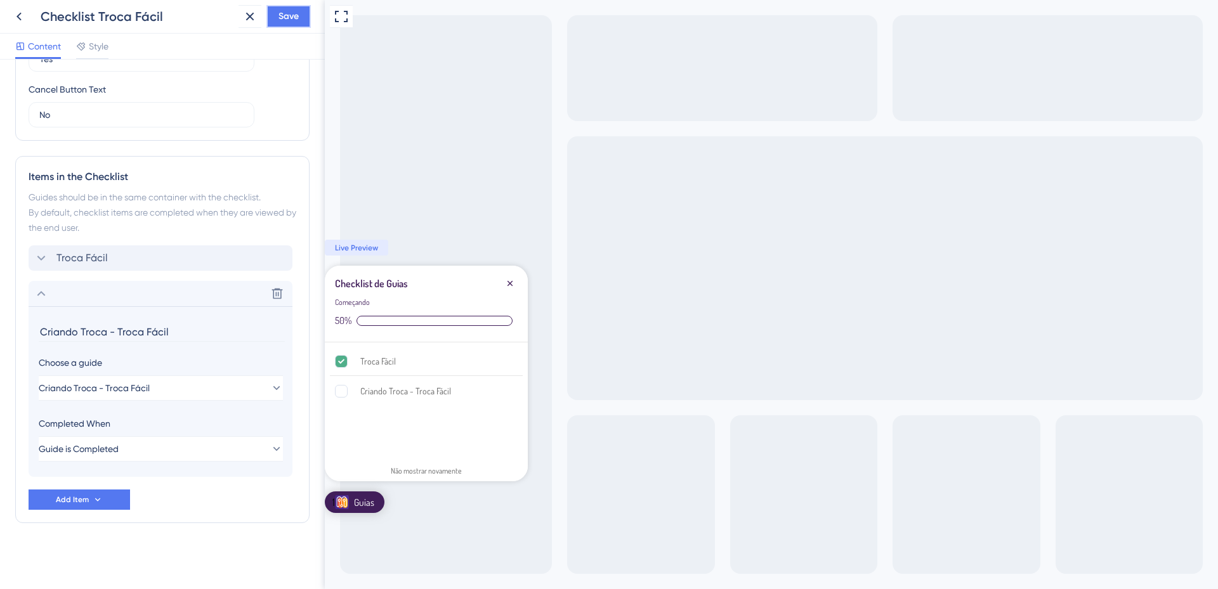
click at [288, 18] on span "Save" at bounding box center [289, 16] width 20 height 15
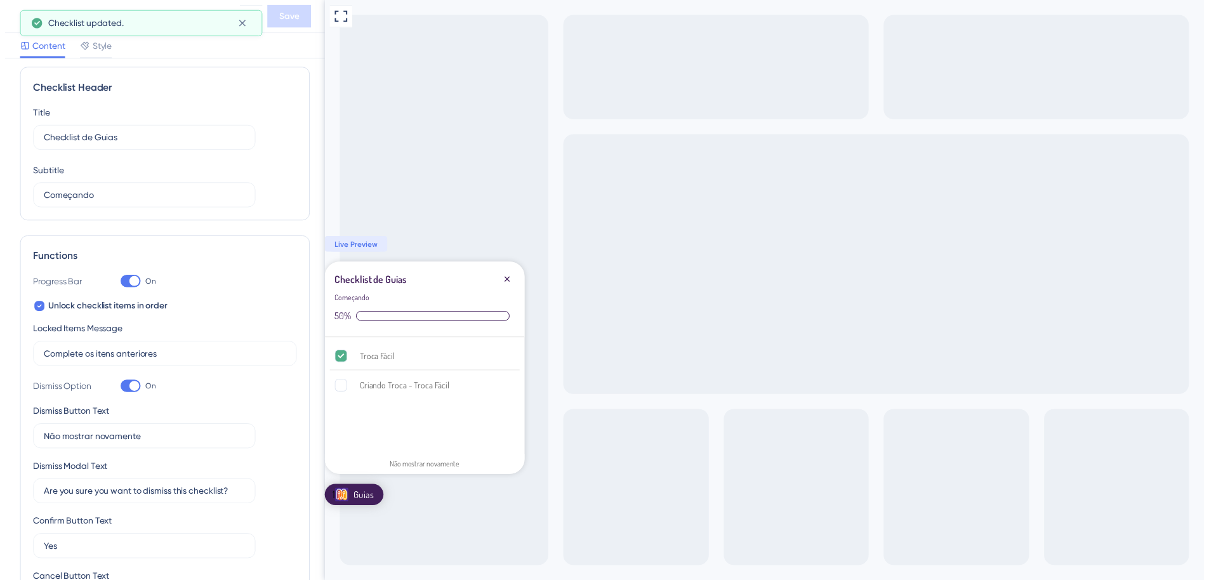
scroll to position [0, 0]
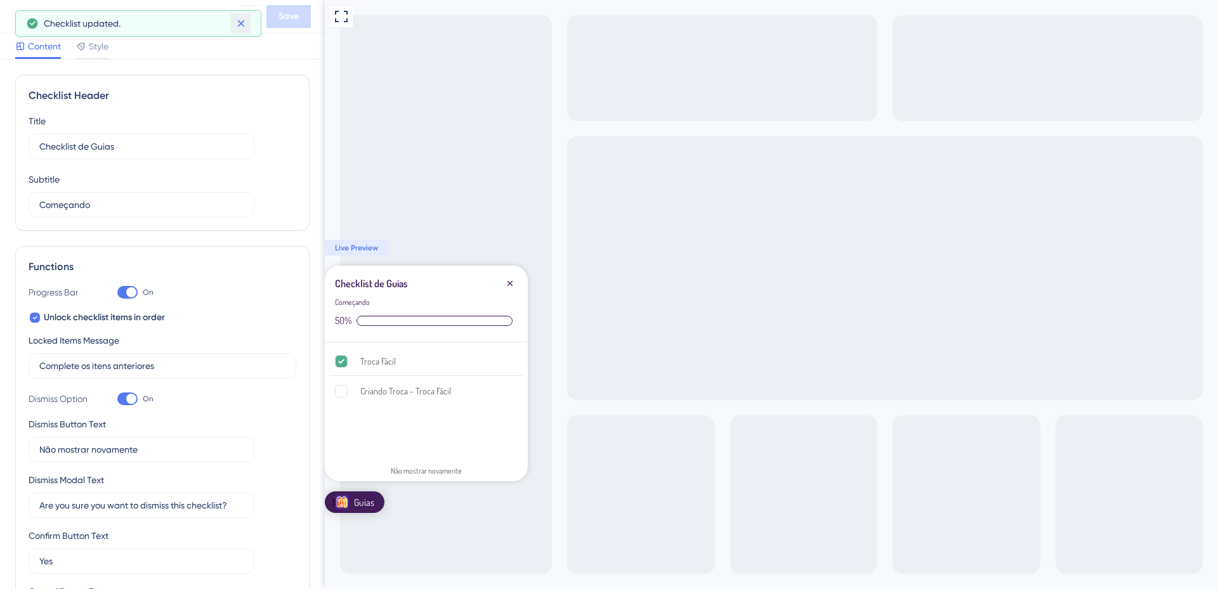
click at [239, 27] on icon at bounding box center [241, 23] width 13 height 13
click at [252, 13] on icon at bounding box center [249, 16] width 15 height 15
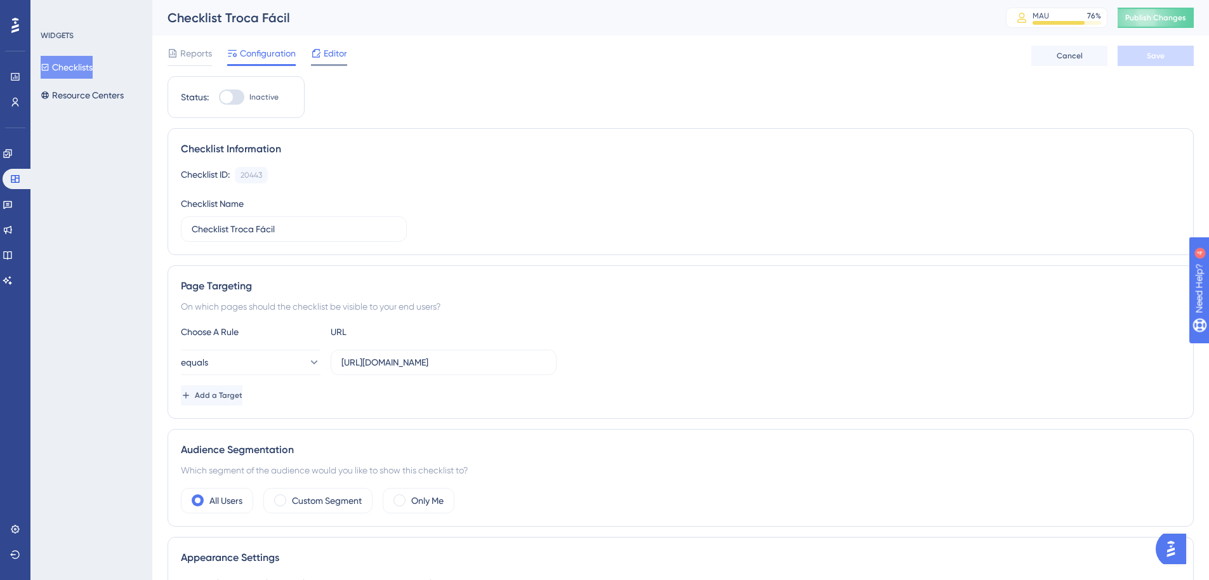
click at [341, 62] on div "Editor" at bounding box center [329, 56] width 36 height 20
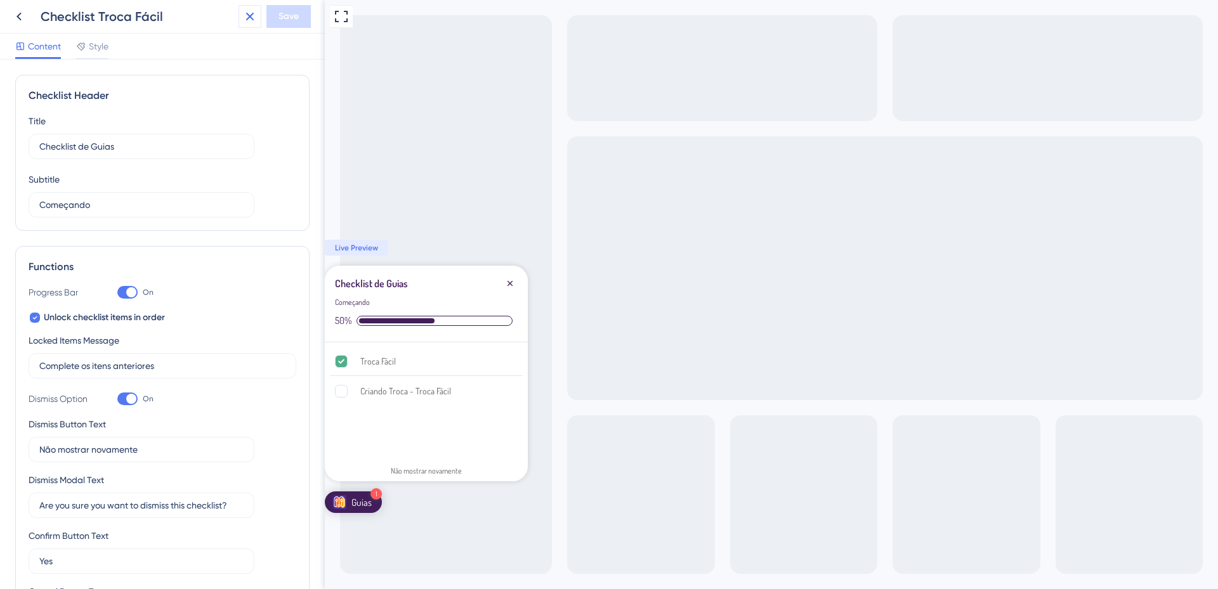
click at [253, 18] on icon at bounding box center [249, 16] width 15 height 15
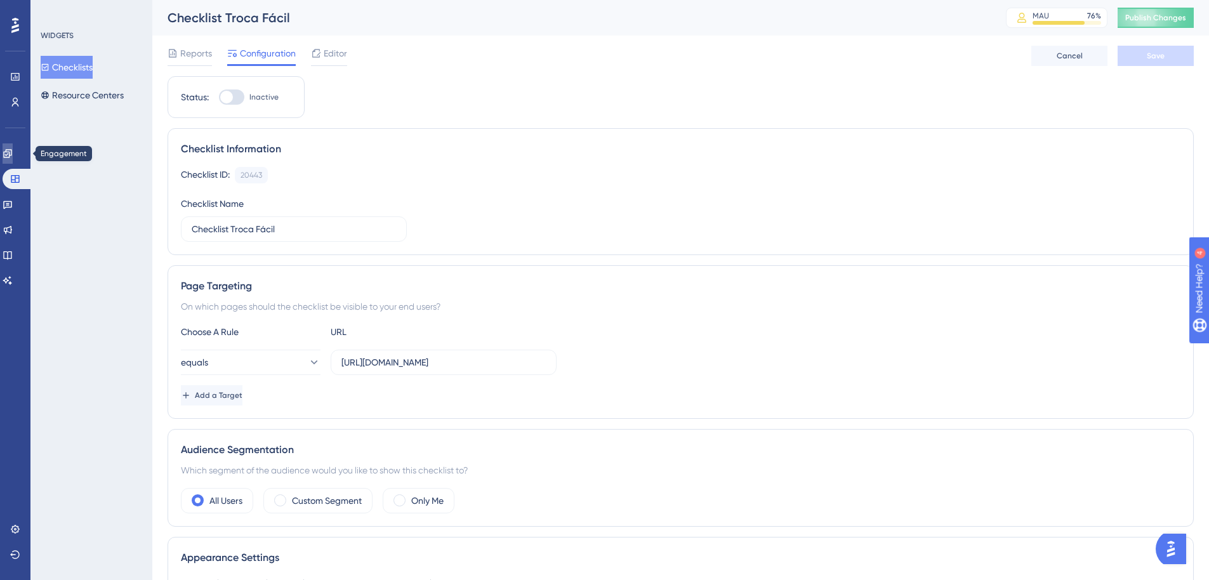
click at [13, 150] on link at bounding box center [8, 153] width 10 height 20
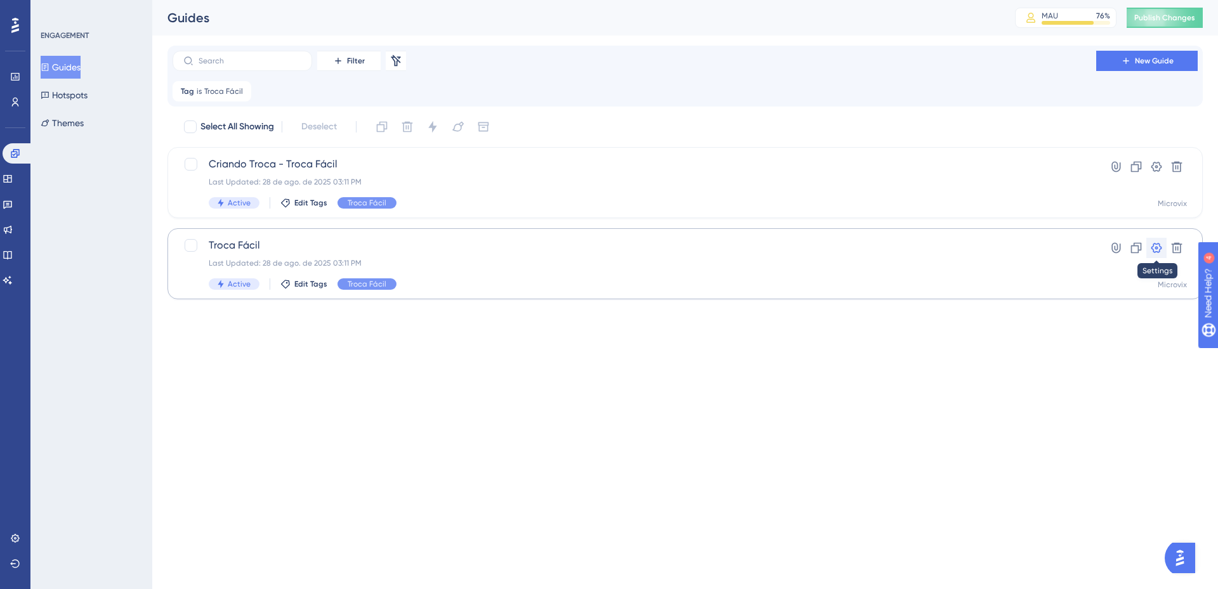
click at [1164, 249] on button at bounding box center [1156, 248] width 20 height 20
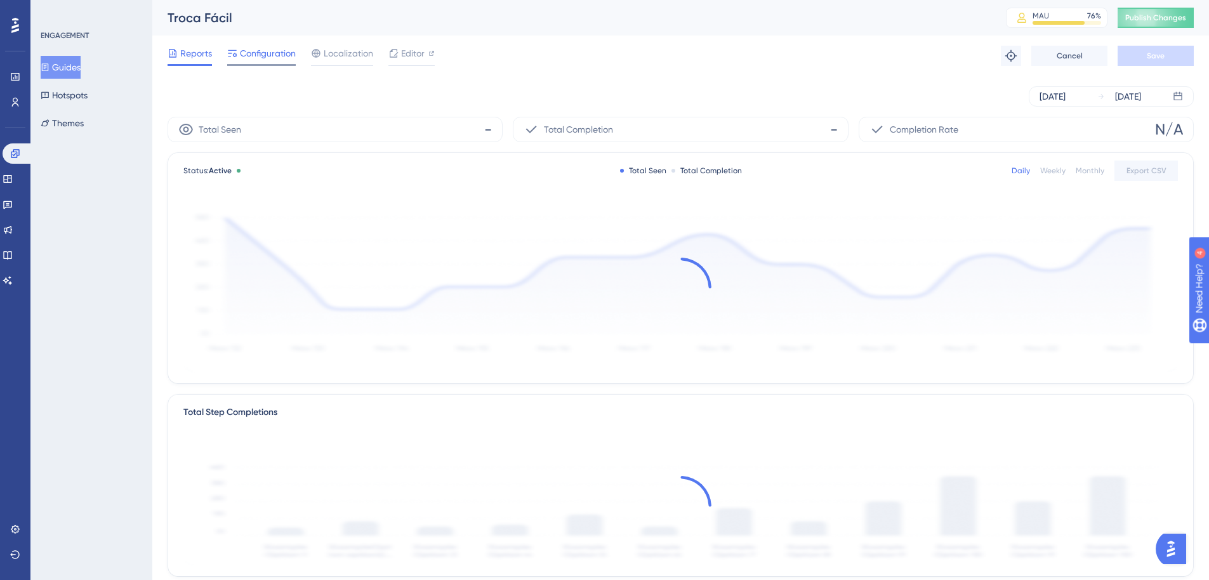
click at [270, 50] on span "Configuration" at bounding box center [268, 53] width 56 height 15
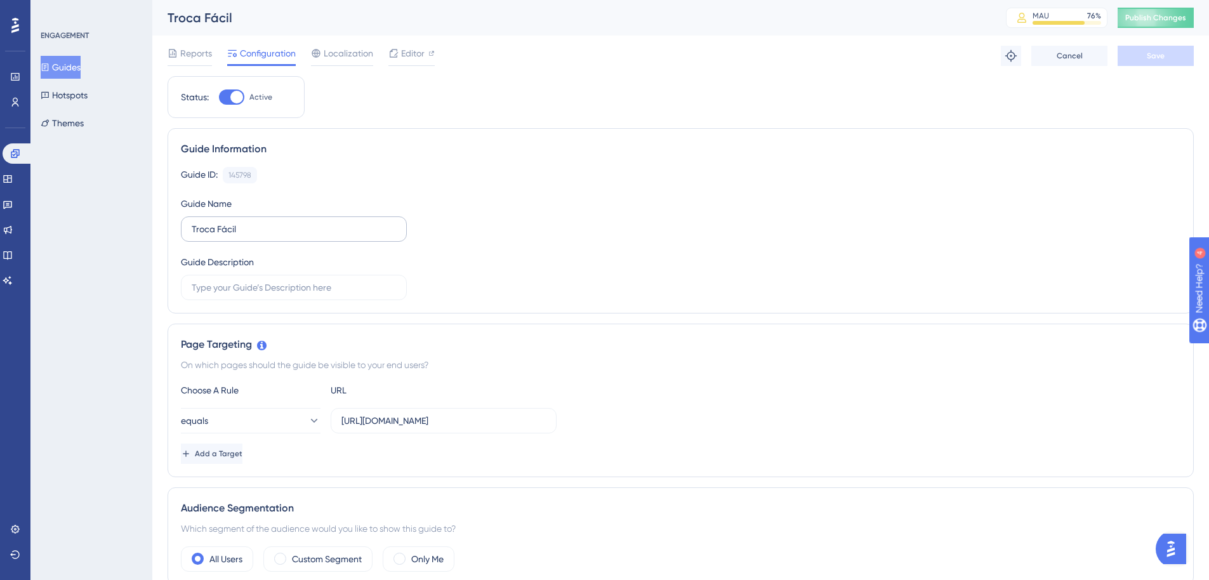
click at [190, 229] on label "Troca Fácil" at bounding box center [294, 228] width 226 height 25
click at [192, 229] on input "Troca Fácil" at bounding box center [294, 229] width 204 height 14
click at [192, 228] on input "Troca Fácil" at bounding box center [294, 229] width 204 height 14
drag, startPoint x: 304, startPoint y: 227, endPoint x: 229, endPoint y: 235, distance: 75.3
click at [229, 235] on input "Pesquisa Troca Fácil" at bounding box center [294, 229] width 204 height 14
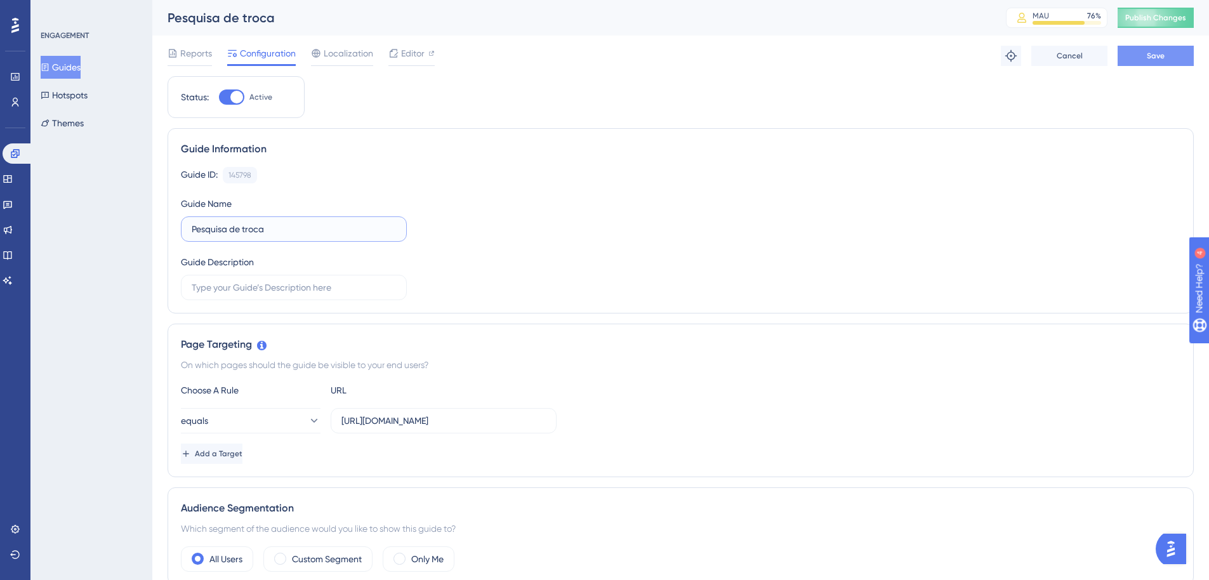
type input "Pesquisa de troca"
click at [1182, 55] on button "Save" at bounding box center [1155, 56] width 76 height 20
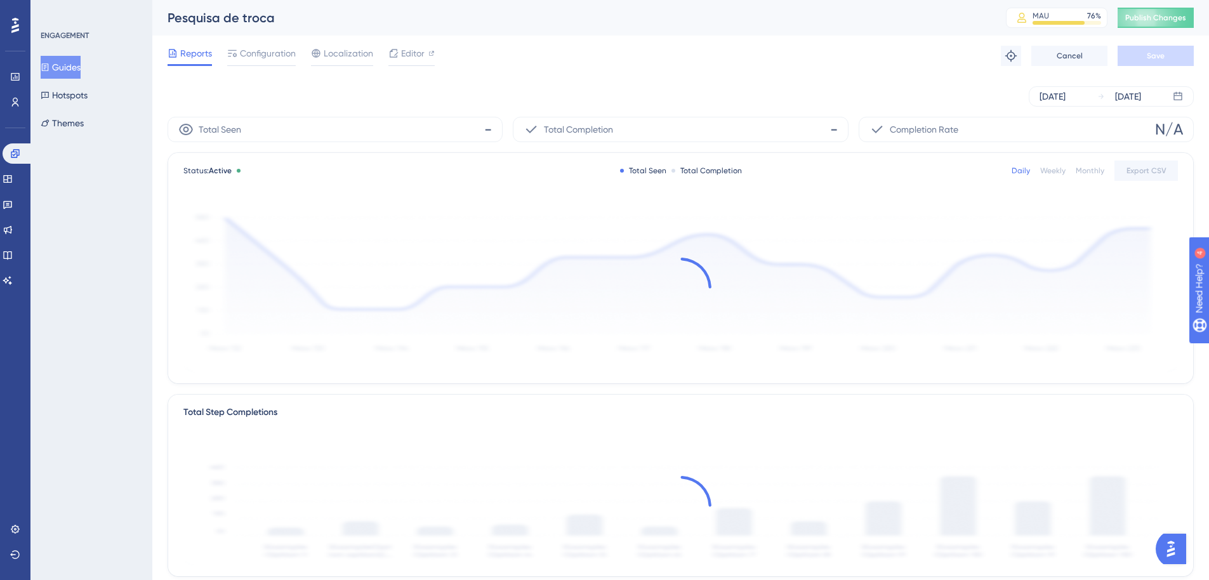
drag, startPoint x: 398, startPoint y: 163, endPoint x: 391, endPoint y: 164, distance: 6.4
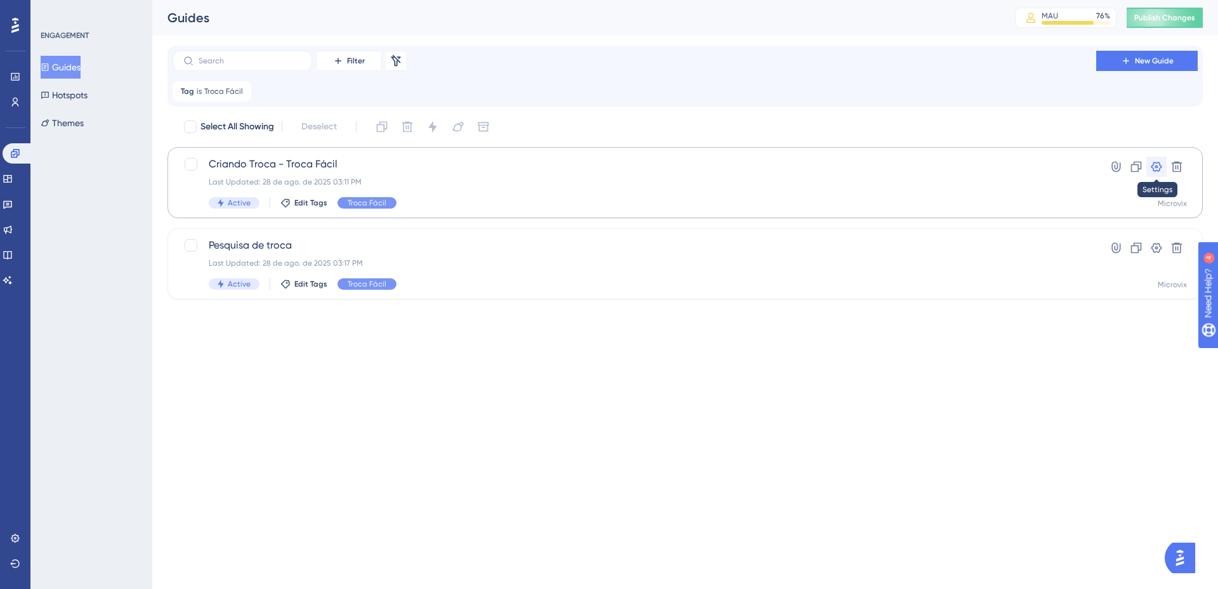
click at [1152, 164] on icon at bounding box center [1156, 167] width 13 height 13
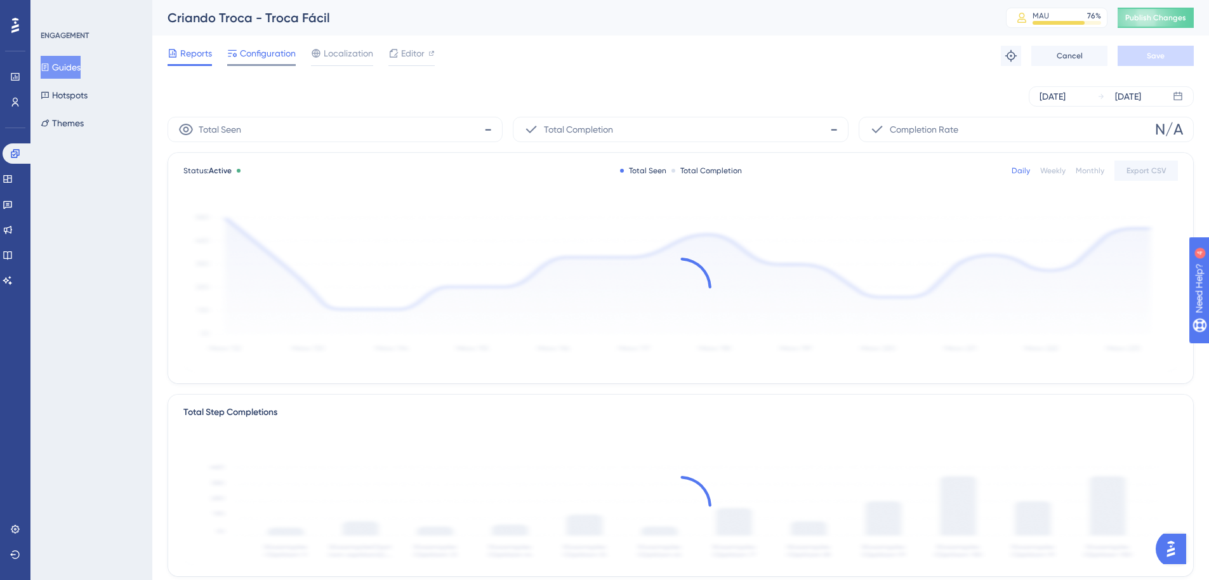
click at [271, 53] on span "Configuration" at bounding box center [268, 53] width 56 height 15
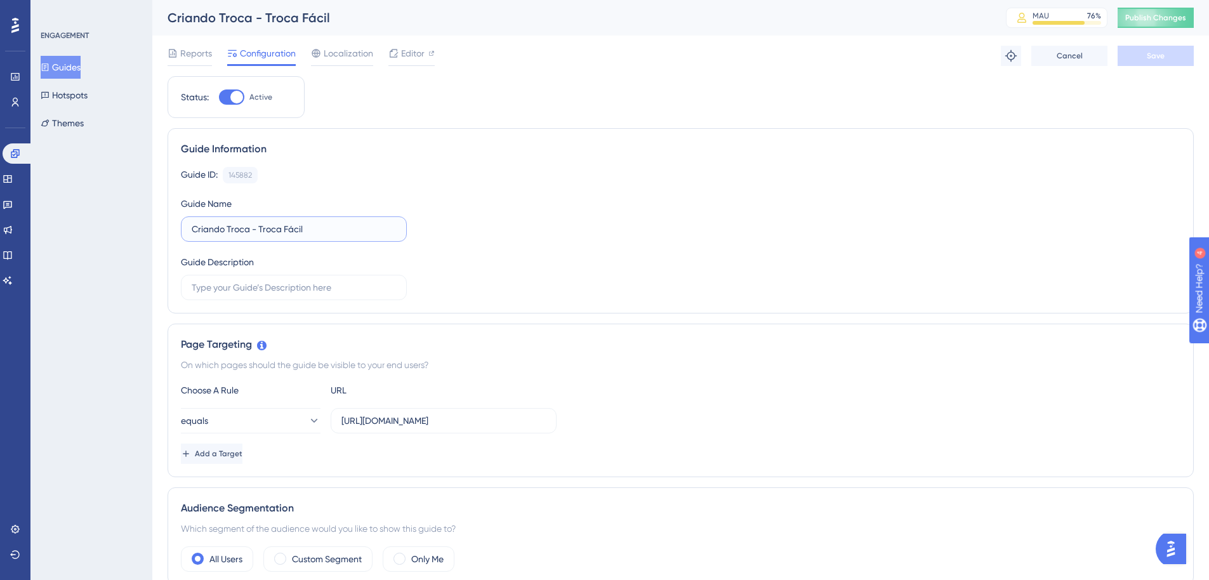
drag, startPoint x: 315, startPoint y: 233, endPoint x: 497, endPoint y: 247, distance: 182.0
click at [248, 230] on input "Criando Troca - Troca Fácil" at bounding box center [294, 229] width 204 height 14
click at [1153, 55] on span "Save" at bounding box center [1155, 56] width 18 height 10
click at [196, 232] on input "Criando Troca" at bounding box center [294, 229] width 204 height 14
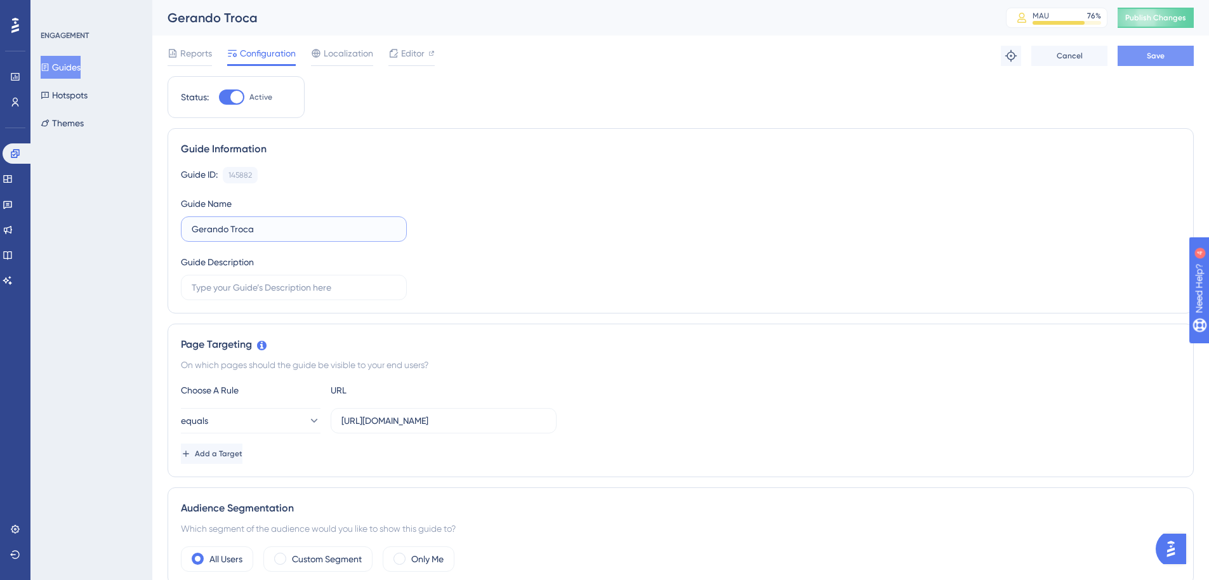
type input "Gerando Troca"
click at [1134, 53] on button "Save" at bounding box center [1155, 56] width 76 height 20
click at [80, 67] on button "Guides" at bounding box center [61, 67] width 40 height 23
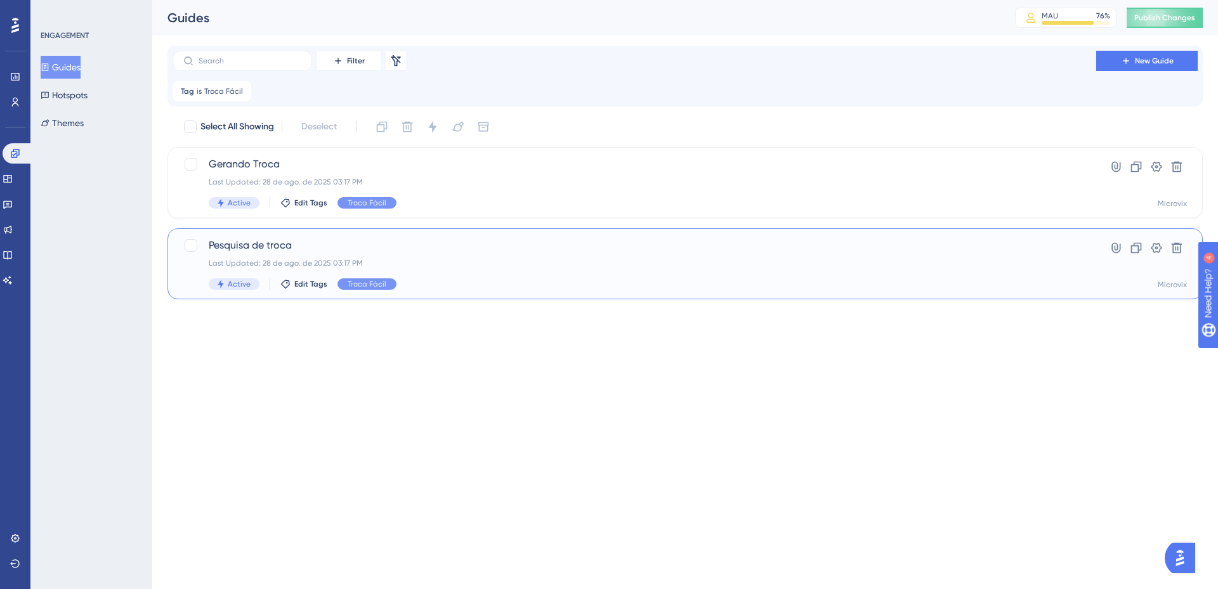
click at [325, 251] on span "Pesquisa de troca" at bounding box center [634, 245] width 851 height 15
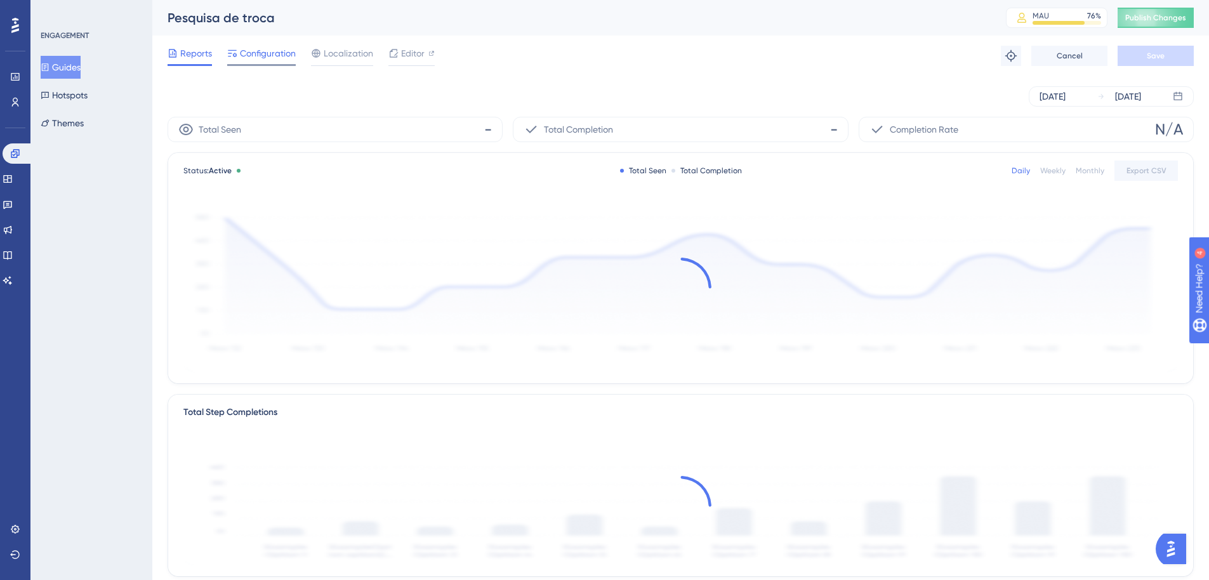
click at [244, 49] on span "Configuration" at bounding box center [268, 53] width 56 height 15
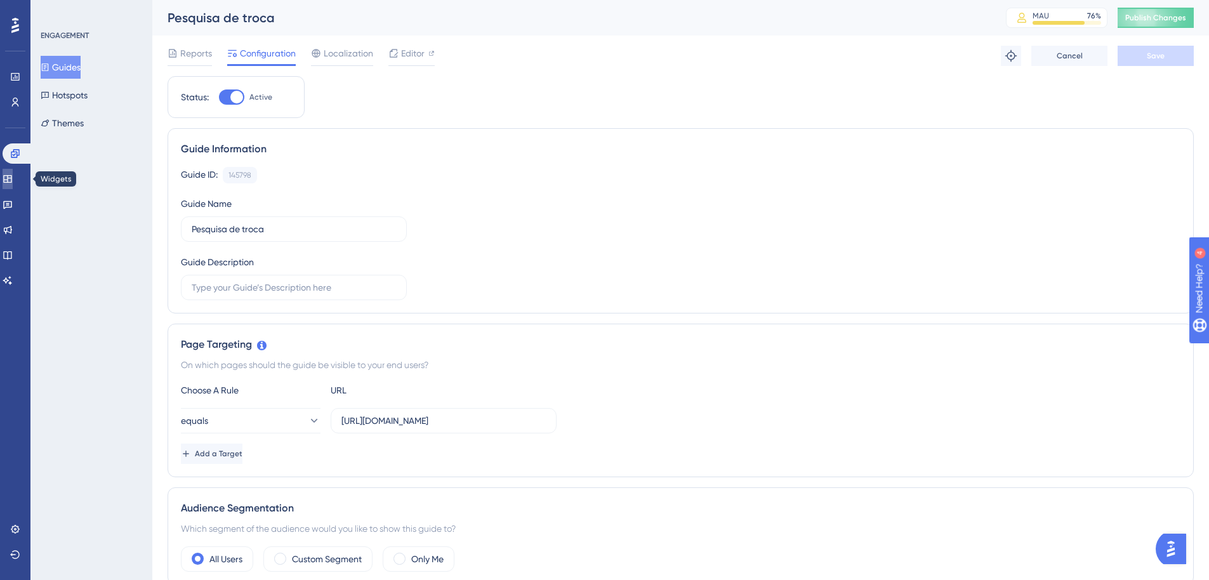
click at [13, 180] on icon at bounding box center [8, 179] width 10 height 10
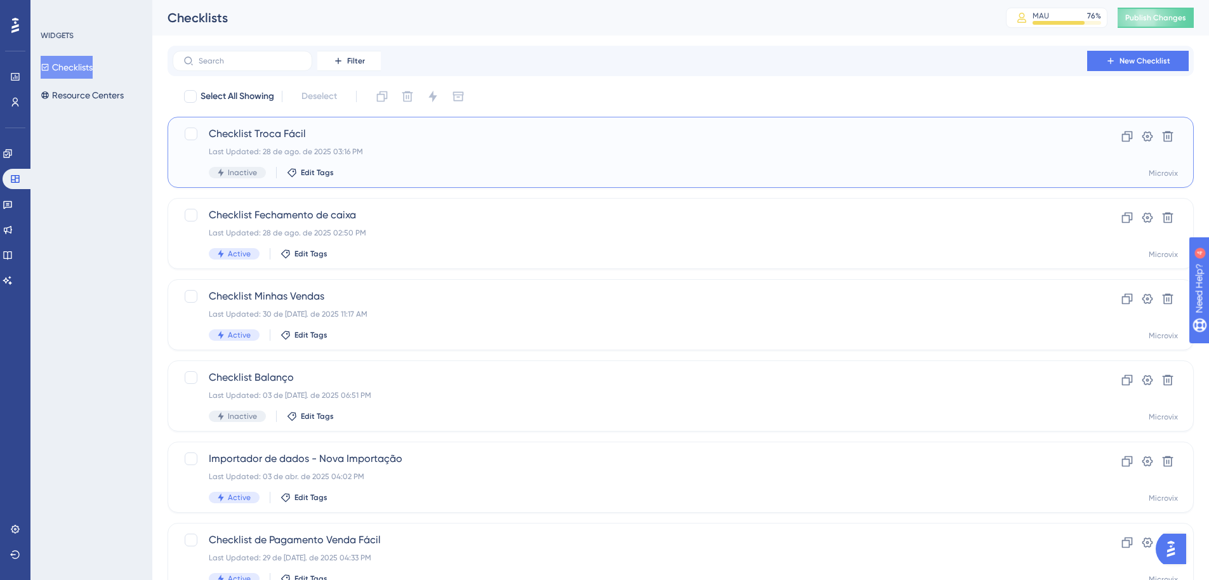
click at [308, 132] on span "Checklist Troca Fácil" at bounding box center [630, 133] width 842 height 15
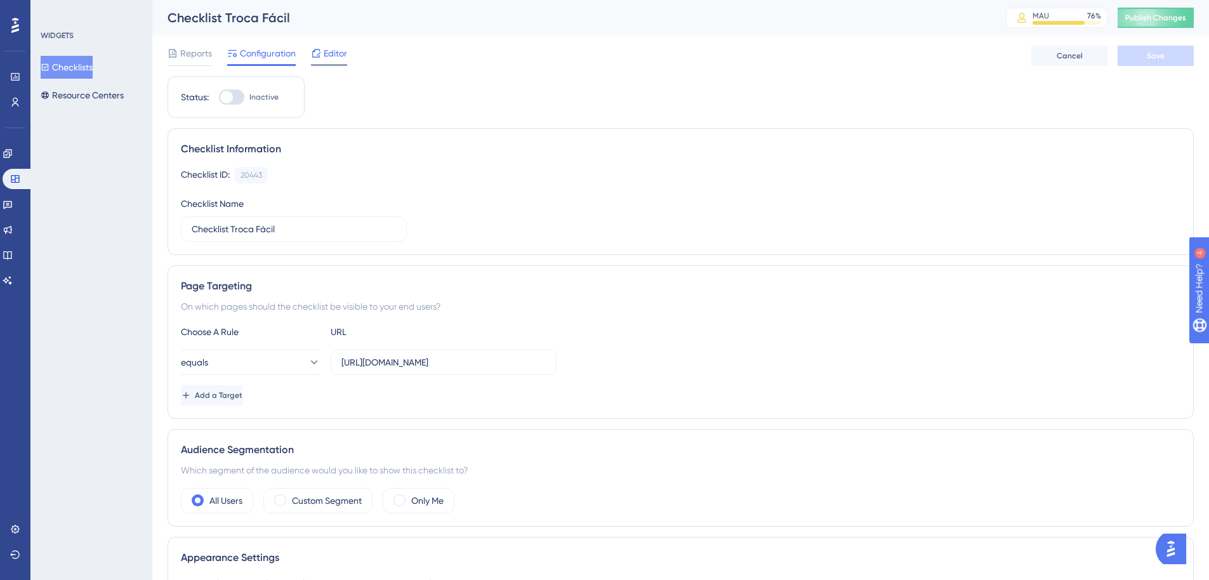
click at [339, 54] on span "Editor" at bounding box center [335, 53] width 23 height 15
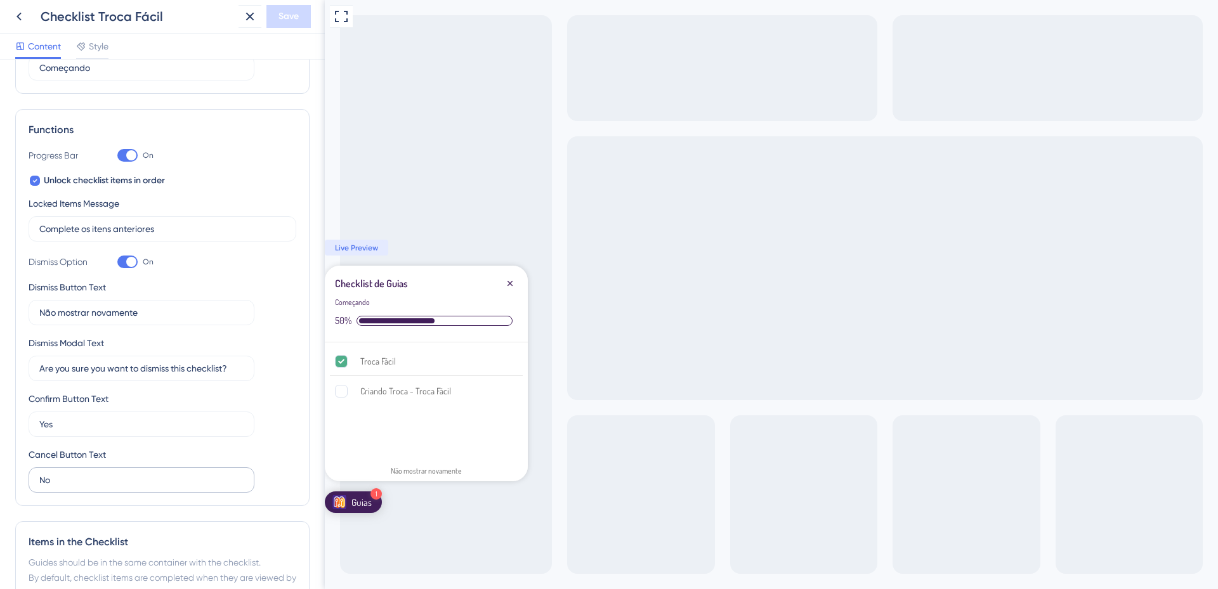
scroll to position [332, 0]
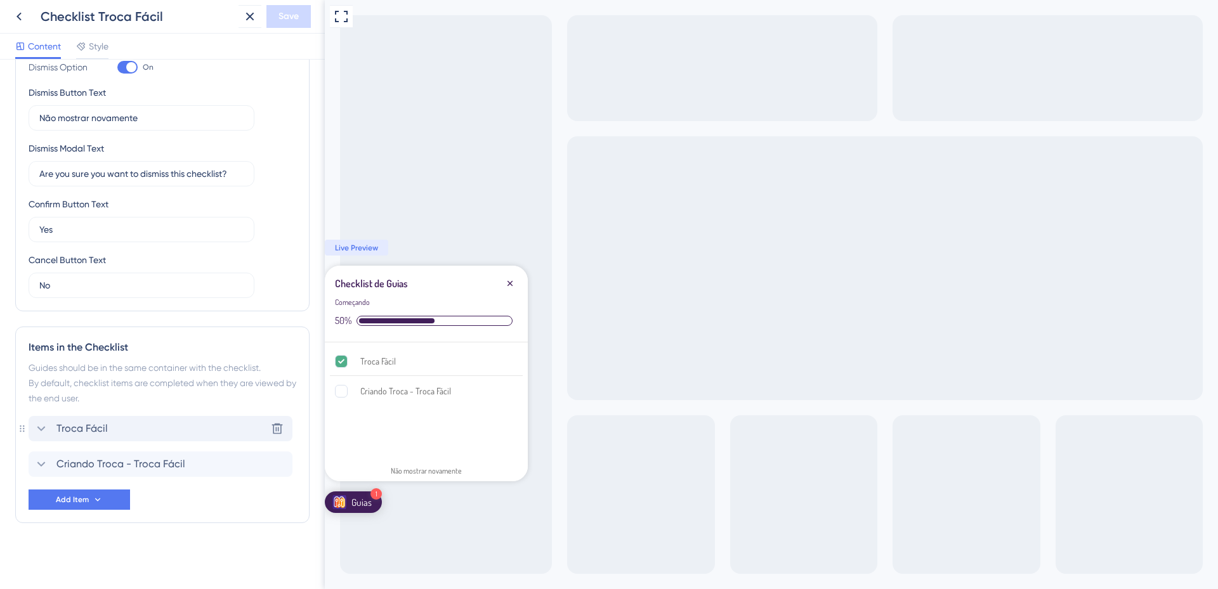
click at [147, 428] on div "Troca Fácil Delete" at bounding box center [161, 428] width 264 height 25
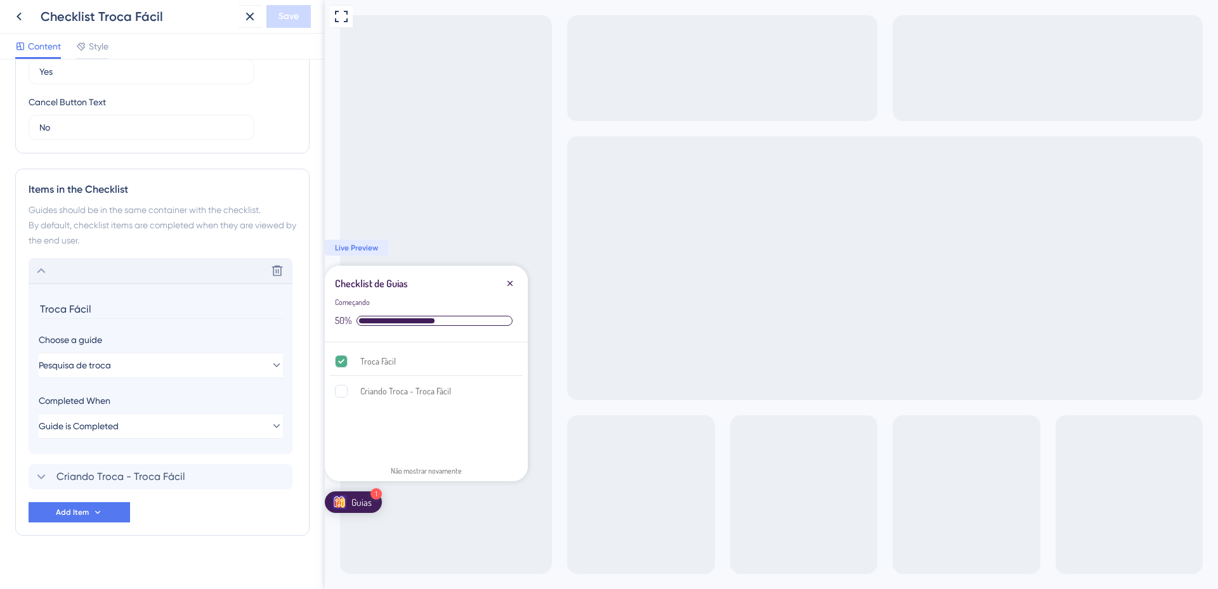
scroll to position [502, 0]
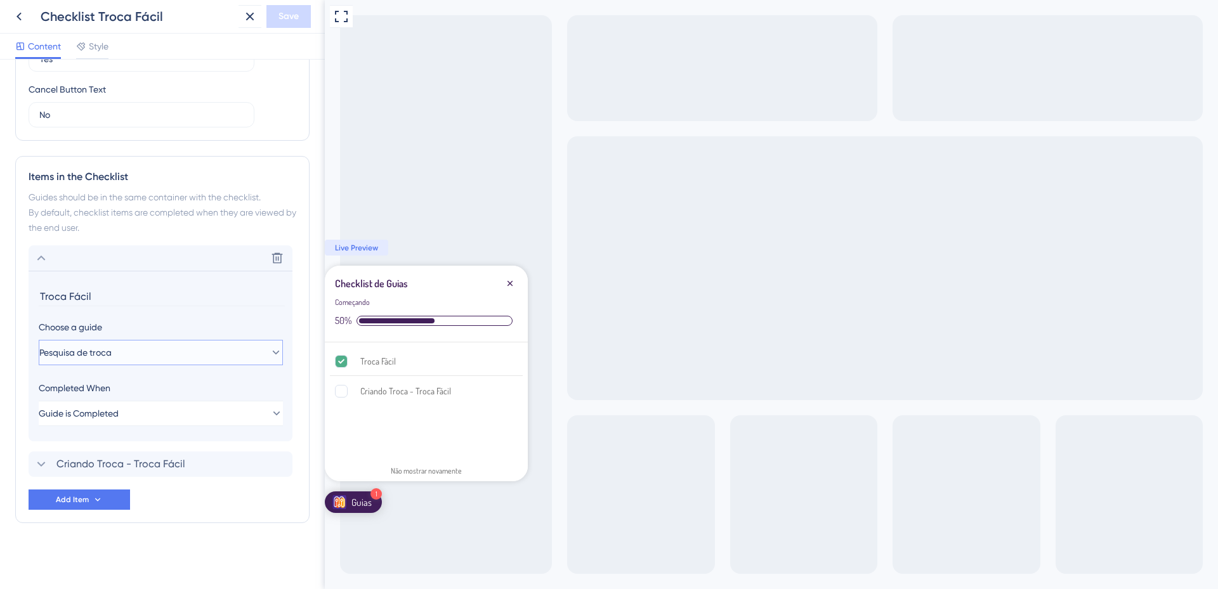
click at [150, 347] on button "Pesquisa de troca" at bounding box center [161, 352] width 244 height 25
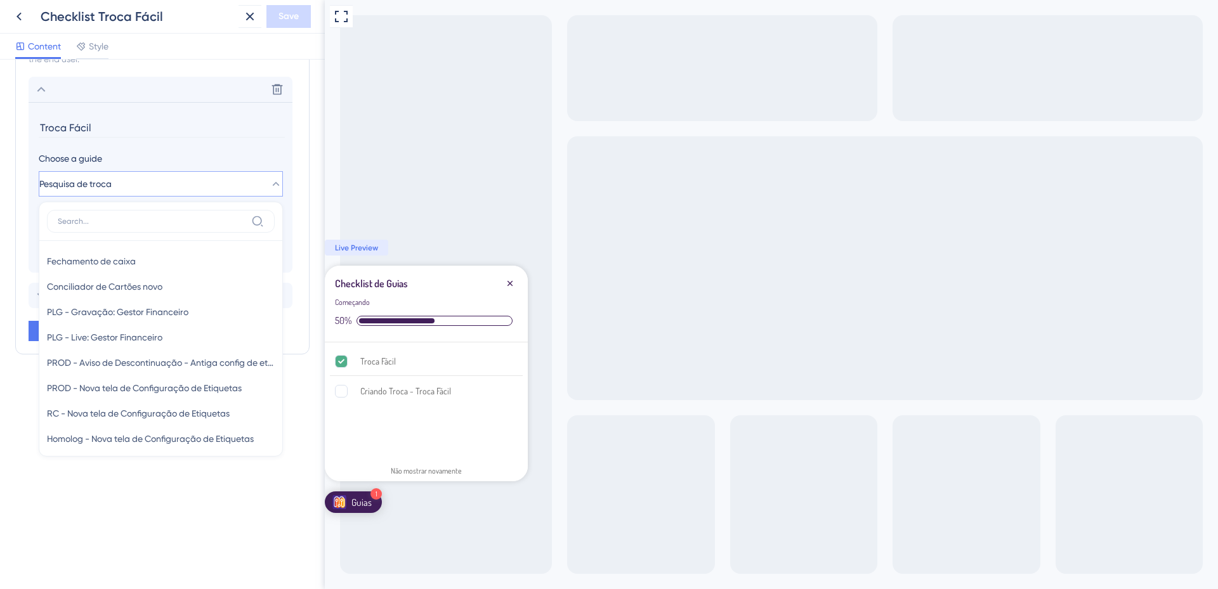
click at [133, 549] on div "Checklist Header Title Checklist de Guias Subtitle Começando Functions Progress…" at bounding box center [162, 325] width 325 height 530
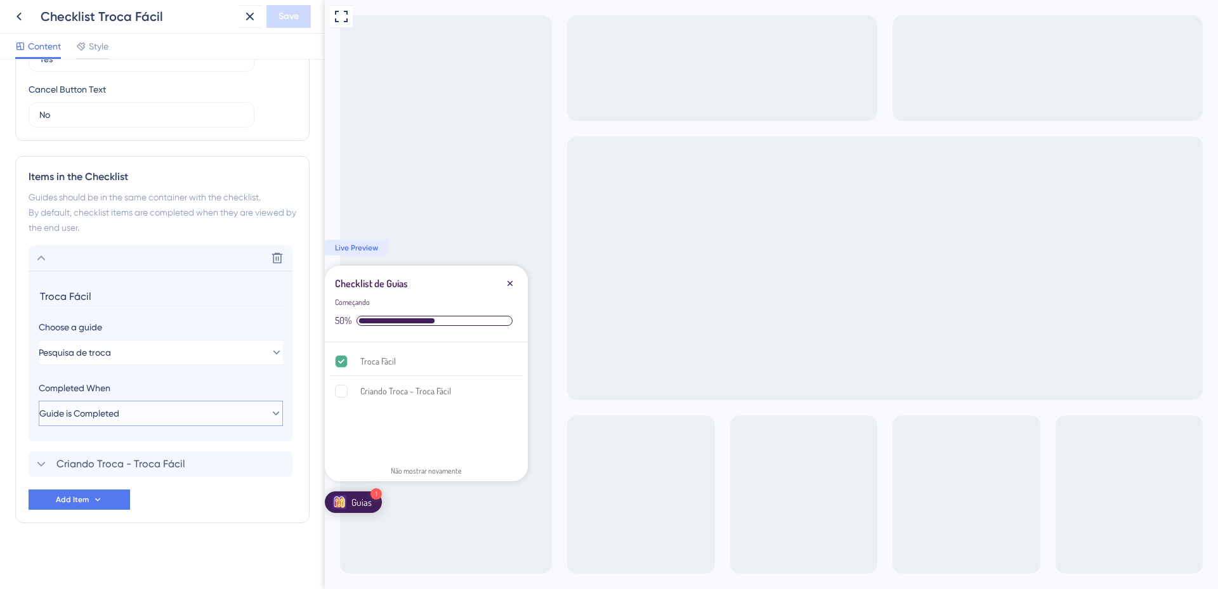
click at [165, 413] on button "Guide is Completed" at bounding box center [161, 413] width 244 height 25
click at [174, 535] on div "Checklist Header Title Checklist de Guias Subtitle Começando Functions Progress…" at bounding box center [162, 73] width 294 height 1002
click at [145, 468] on span "Criando Troca - Troca Fácil" at bounding box center [120, 464] width 129 height 15
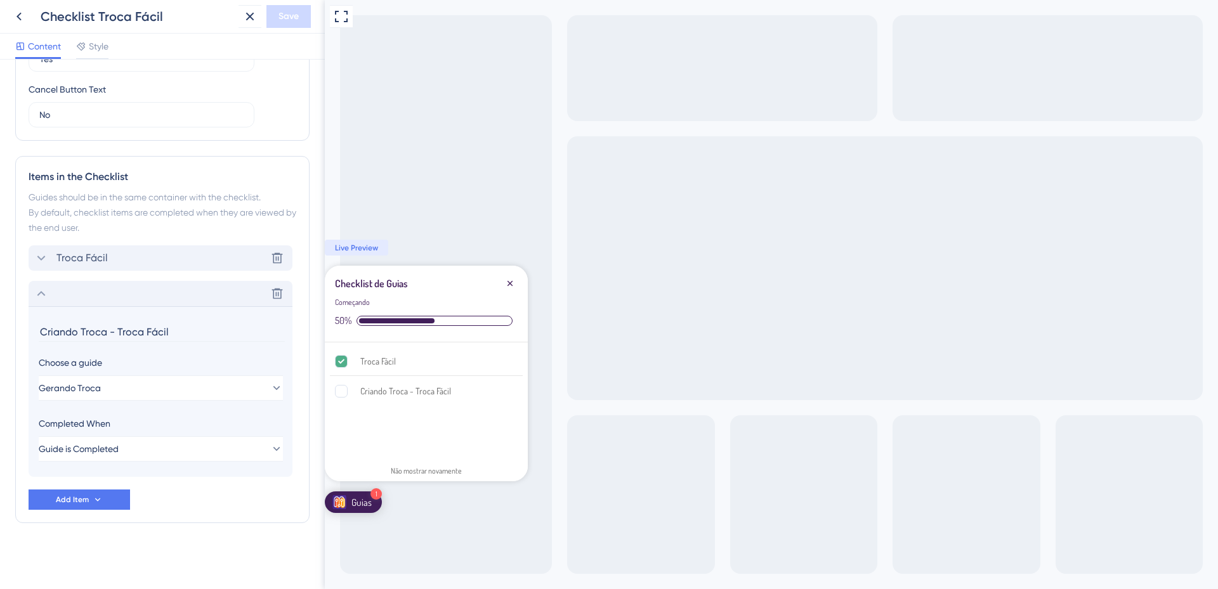
click at [194, 255] on div "Troca Fácil Delete" at bounding box center [161, 258] width 264 height 25
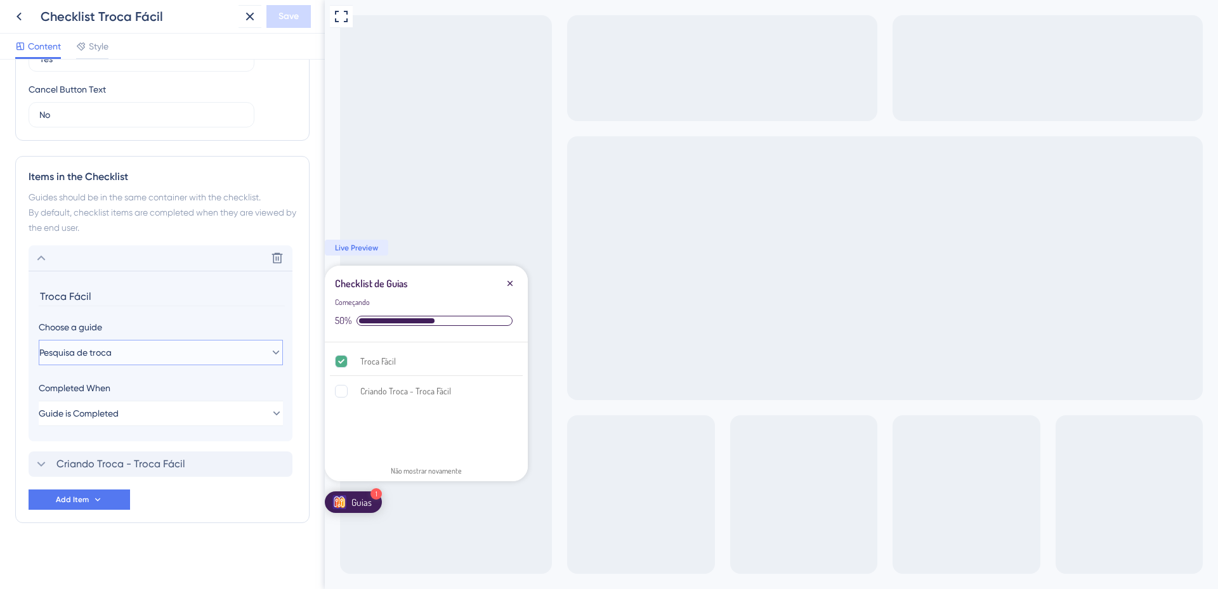
click at [135, 352] on button "Pesquisa de troca" at bounding box center [161, 352] width 244 height 25
type input "troca"
click at [119, 450] on span "Pesquisa de troca" at bounding box center [83, 455] width 72 height 15
type input "Pesquisa de troca"
click at [291, 24] on button "Save" at bounding box center [288, 16] width 44 height 23
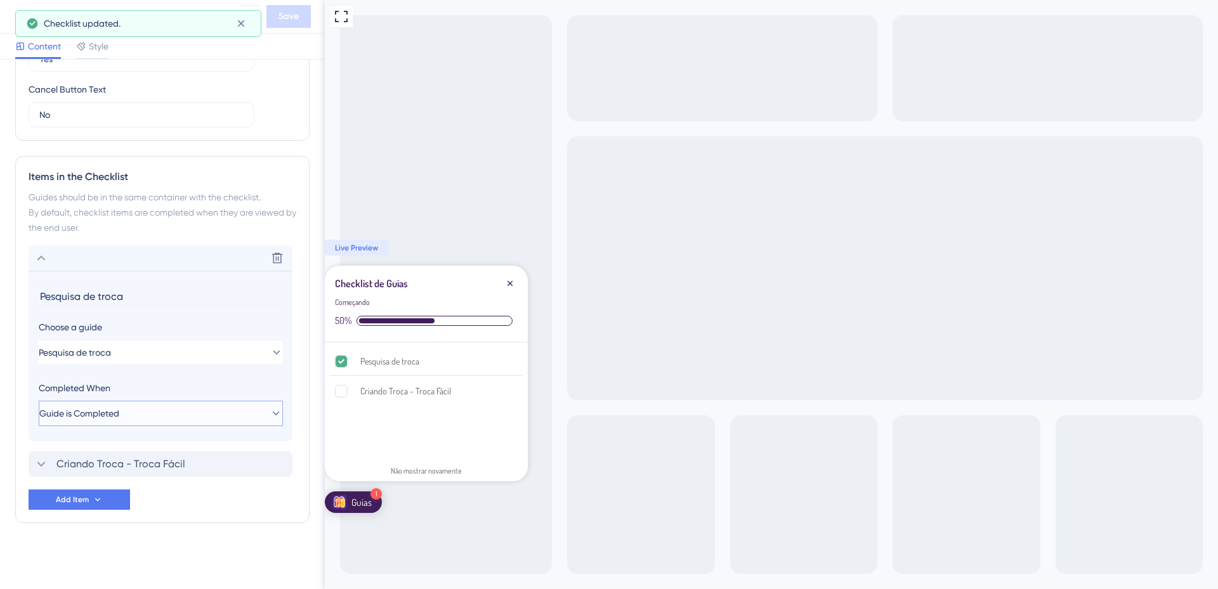
click at [104, 409] on span "Guide is Completed" at bounding box center [79, 413] width 80 height 15
click at [87, 560] on div "Checklist Header Title Checklist de Guias Subtitle Começando Functions Progress…" at bounding box center [162, 73] width 294 height 1002
click at [131, 462] on span "Criando Troca - Troca Fácil" at bounding box center [120, 464] width 129 height 15
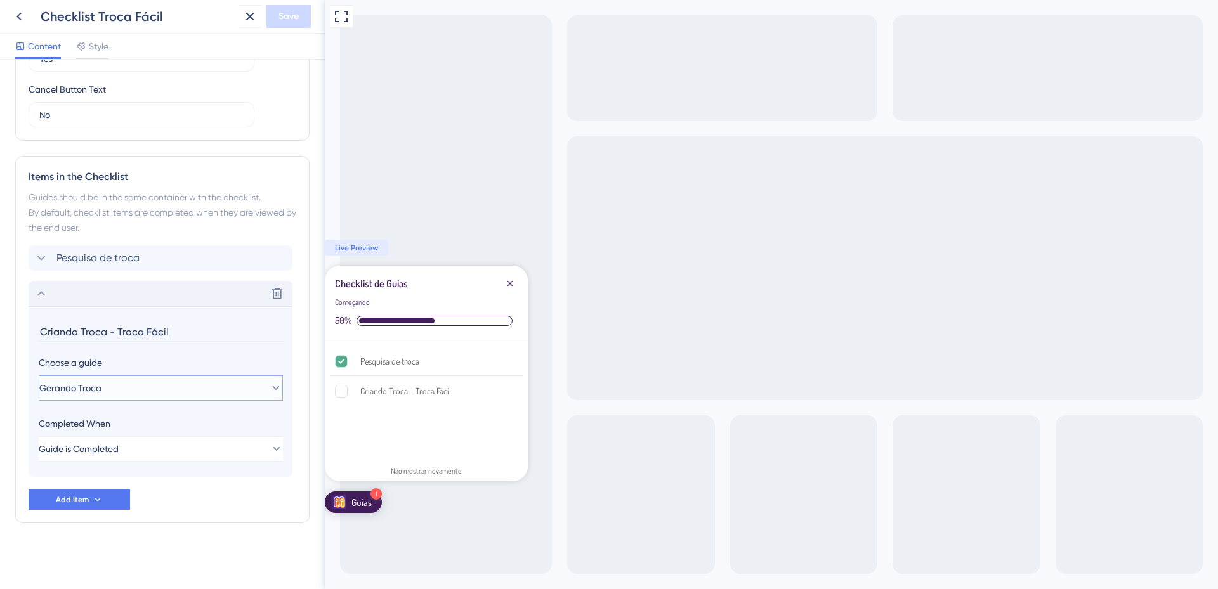
click at [133, 390] on button "Gerando Troca" at bounding box center [161, 388] width 244 height 25
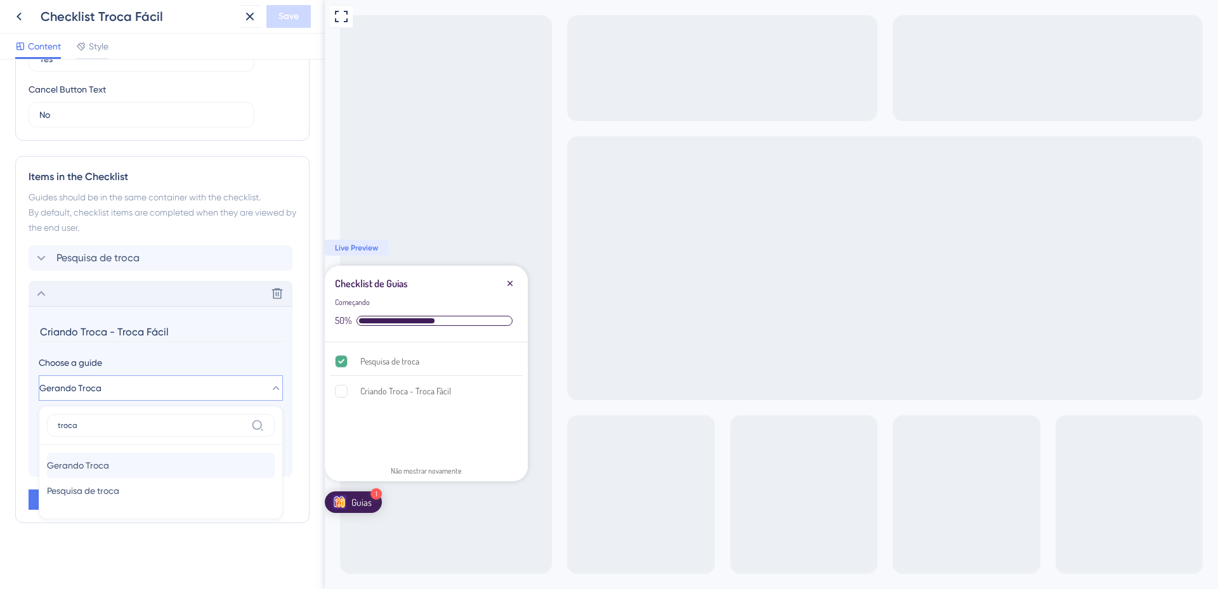
type input "troca"
drag, startPoint x: 104, startPoint y: 460, endPoint x: 324, endPoint y: 467, distance: 219.6
click at [105, 460] on span "Gerando Troca" at bounding box center [78, 465] width 62 height 15
type input "Gerando Troca"
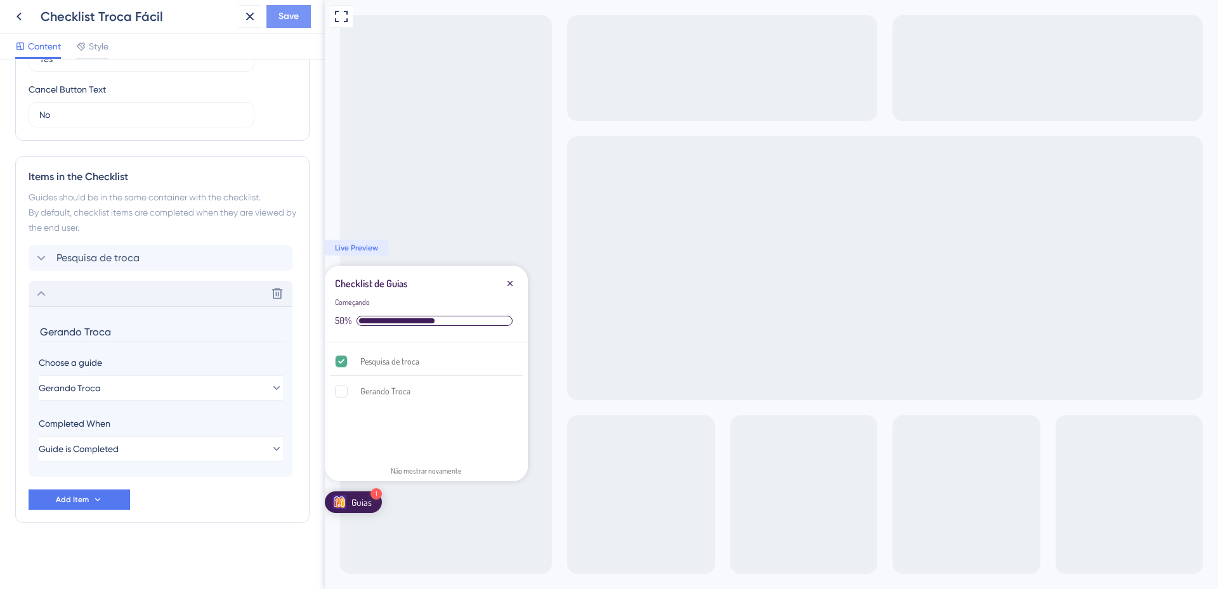
click at [284, 15] on span "Save" at bounding box center [289, 16] width 20 height 15
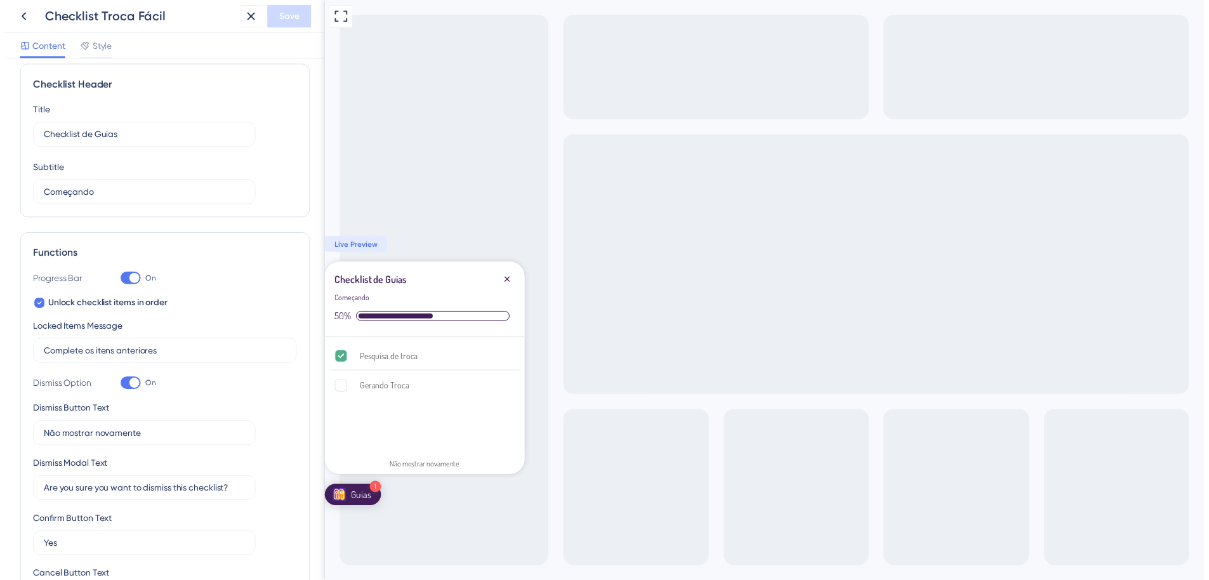
scroll to position [0, 0]
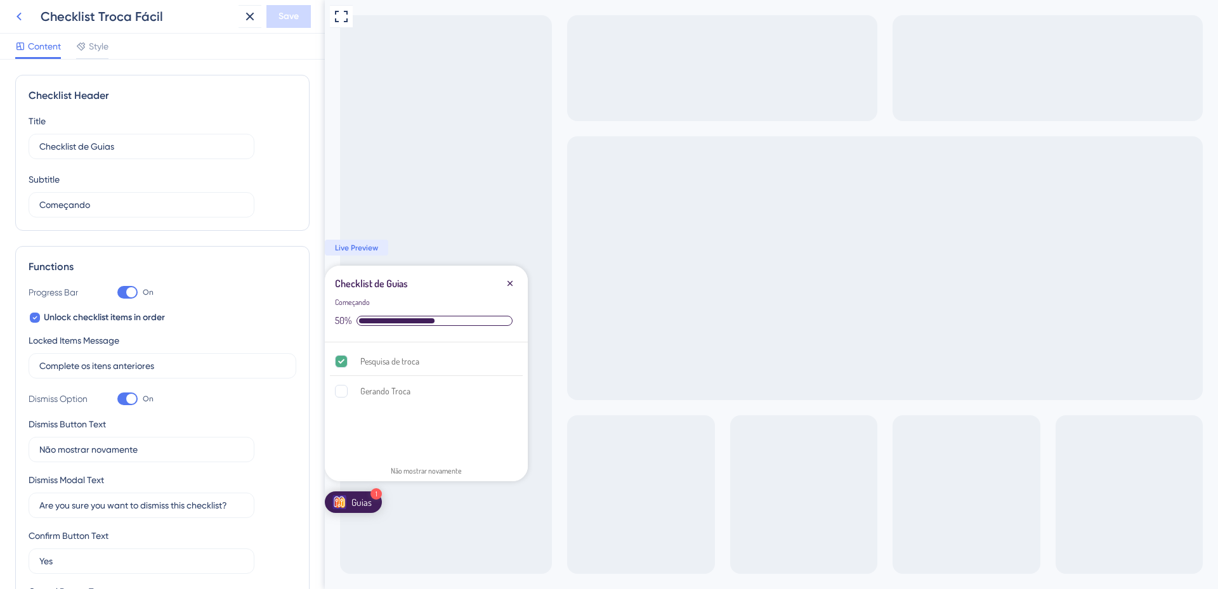
click at [25, 20] on icon at bounding box center [18, 16] width 15 height 15
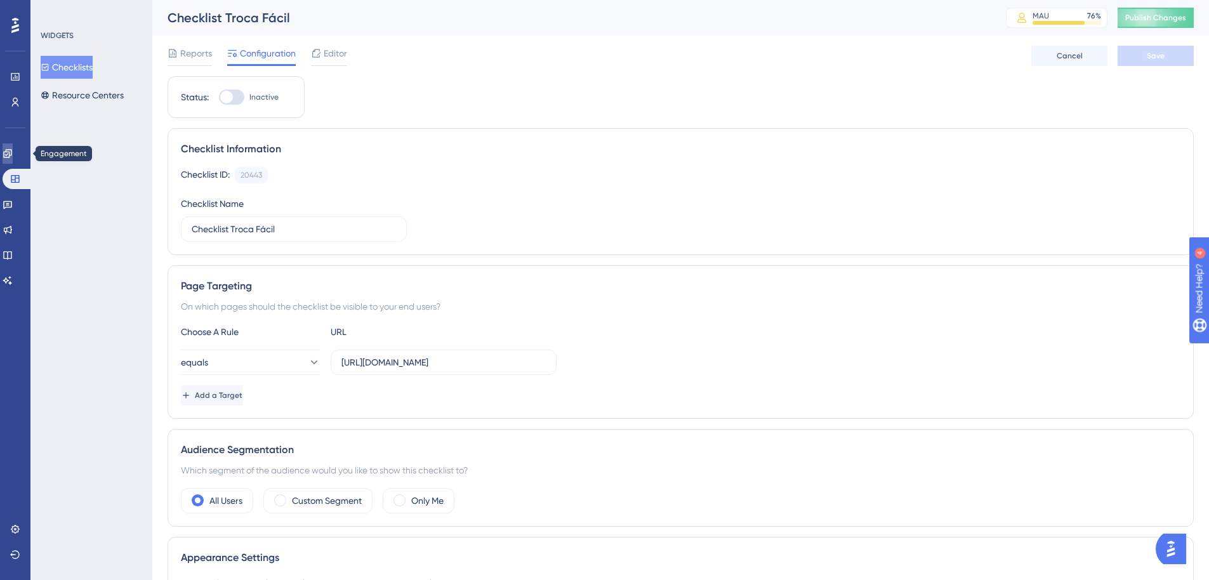
click at [10, 152] on icon at bounding box center [8, 153] width 10 height 10
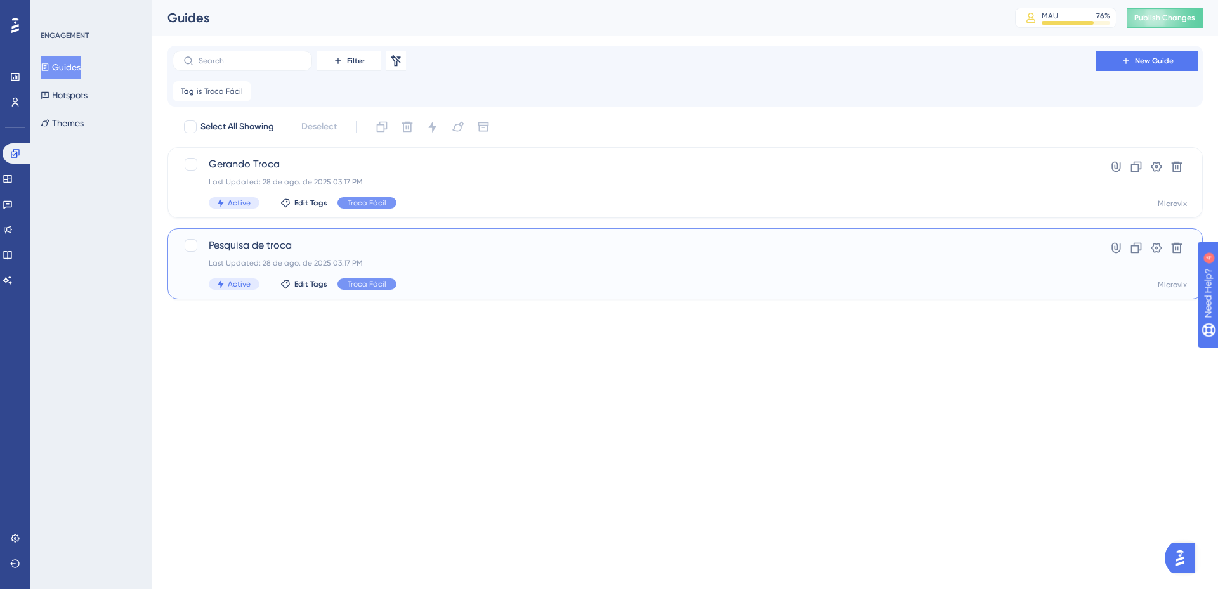
click at [246, 240] on span "Pesquisa de troca" at bounding box center [634, 245] width 851 height 15
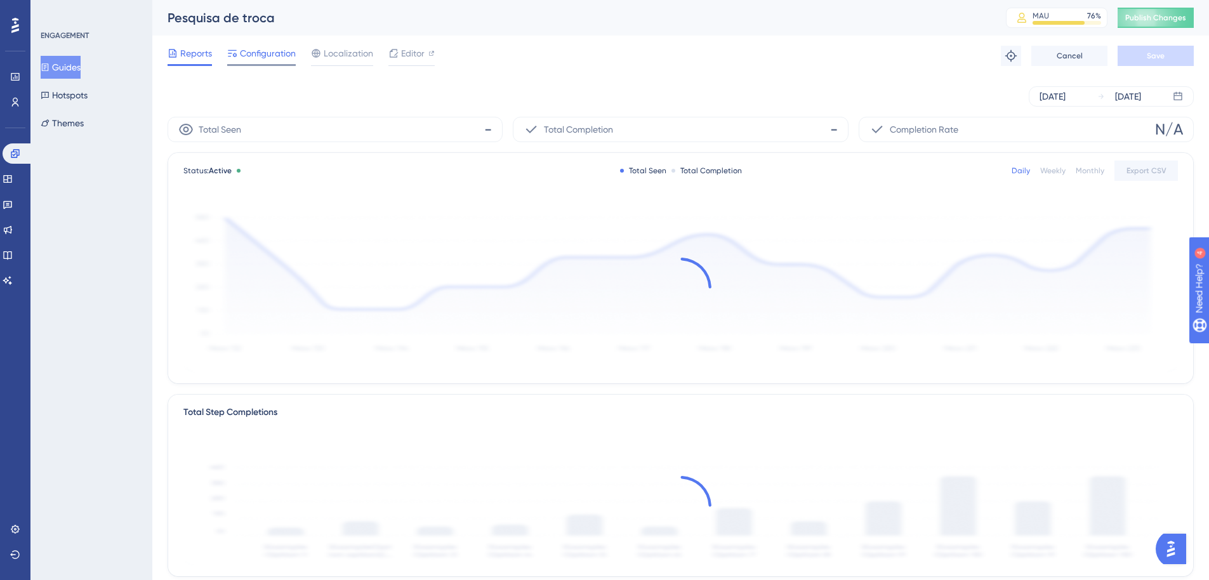
click at [267, 48] on span "Configuration" at bounding box center [268, 53] width 56 height 15
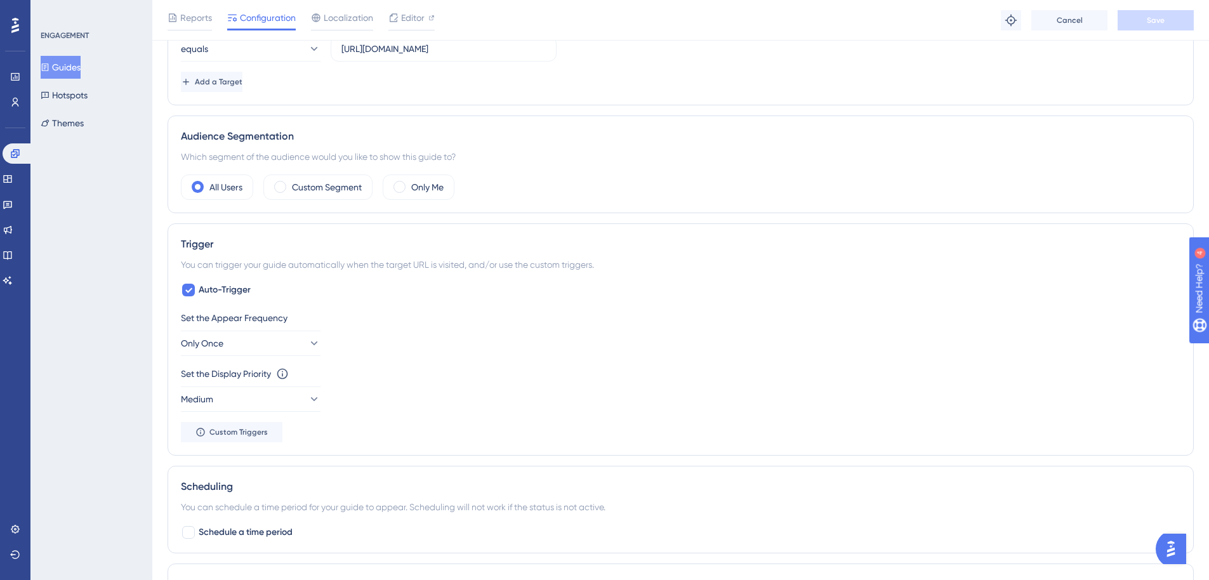
scroll to position [381, 0]
click at [256, 391] on button "Medium" at bounding box center [251, 395] width 140 height 25
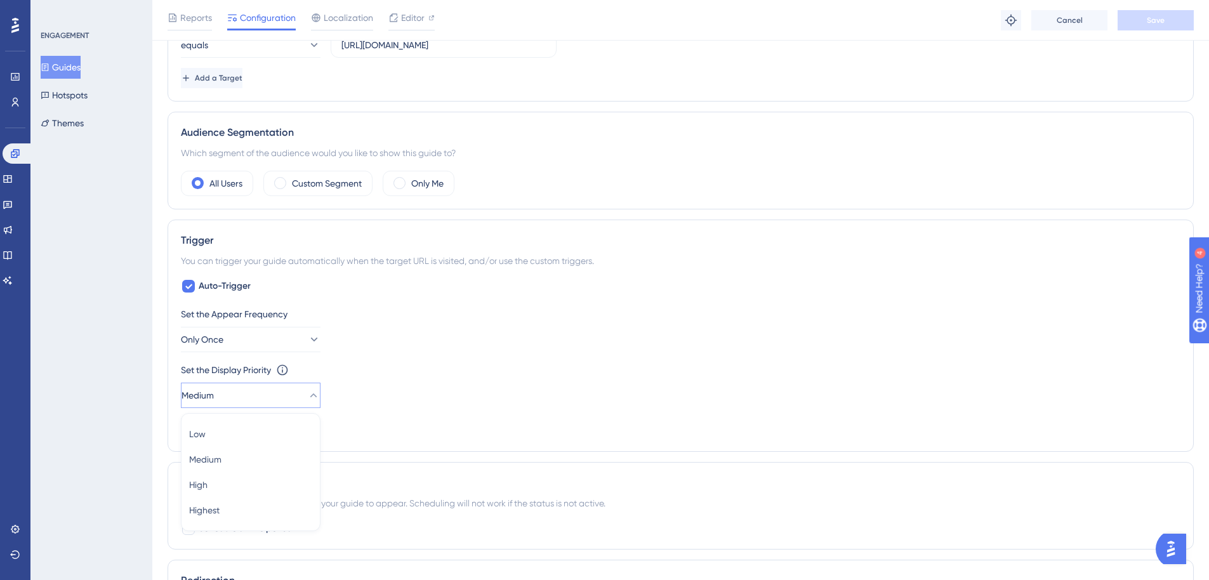
scroll to position [563, 0]
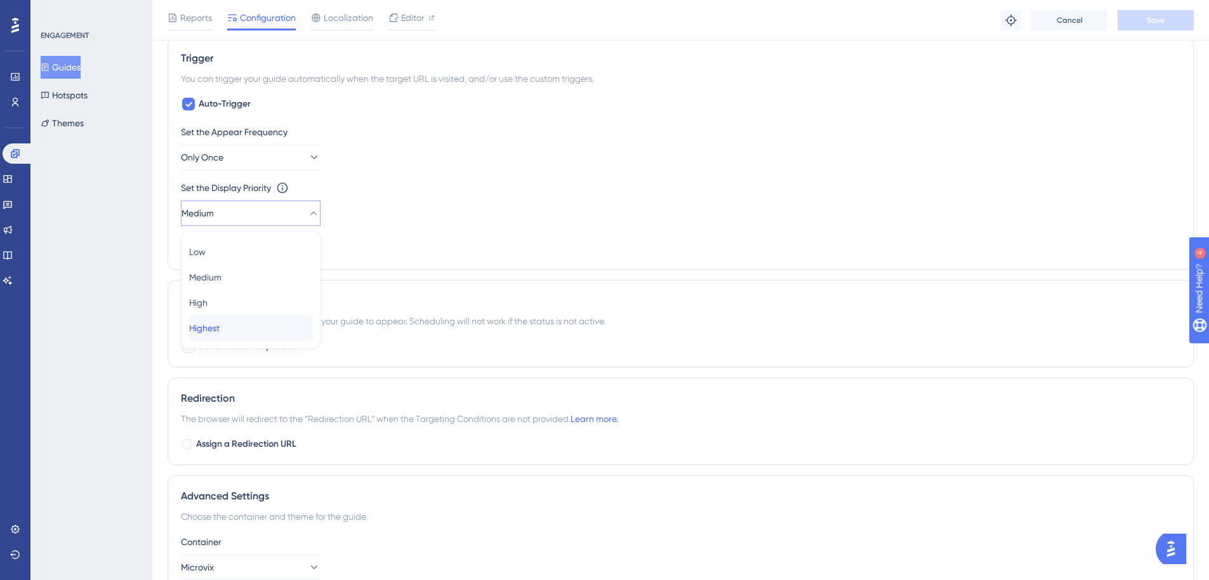
click at [236, 327] on div "Highest Highest" at bounding box center [250, 327] width 123 height 25
click at [1174, 17] on button "Save" at bounding box center [1155, 20] width 76 height 20
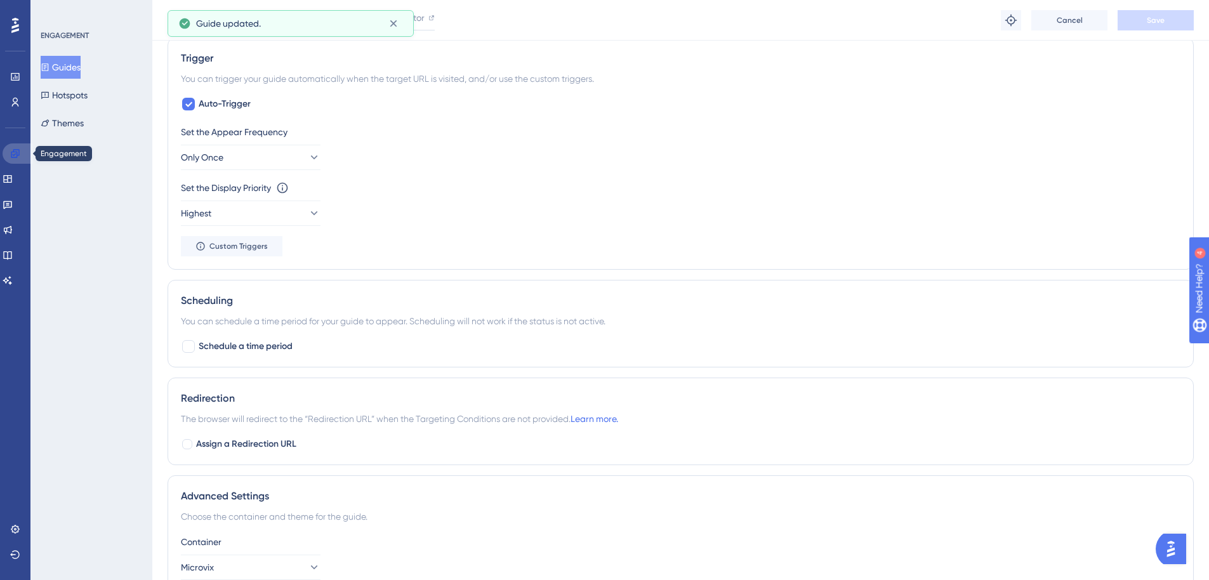
click at [22, 153] on link at bounding box center [18, 153] width 30 height 20
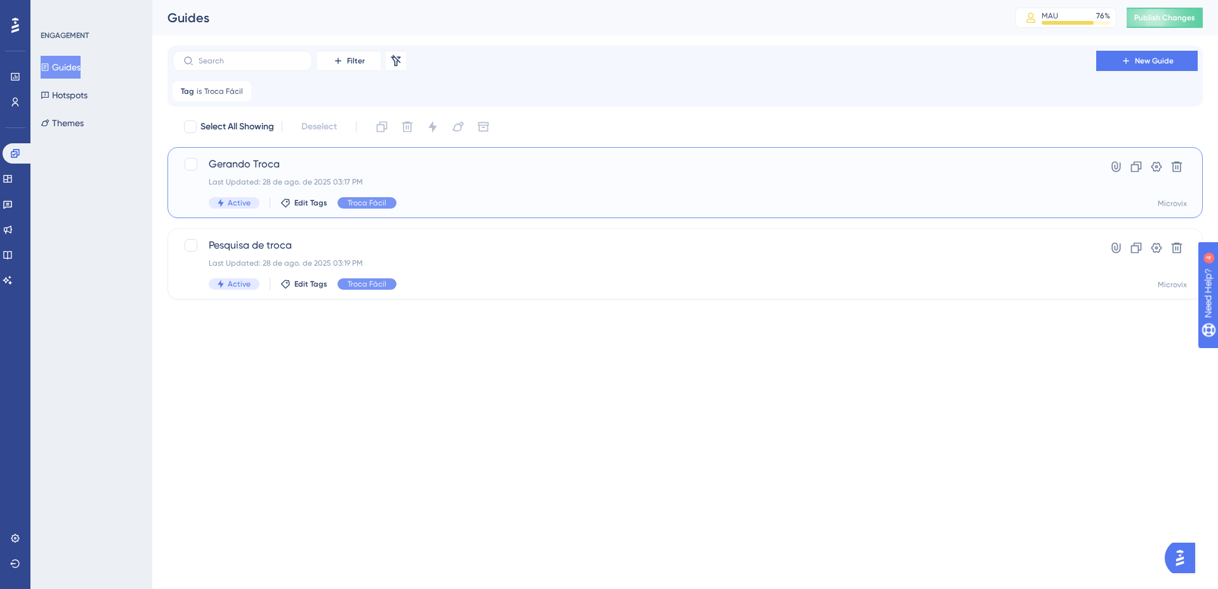
click at [268, 163] on span "Gerando Troca" at bounding box center [634, 164] width 851 height 15
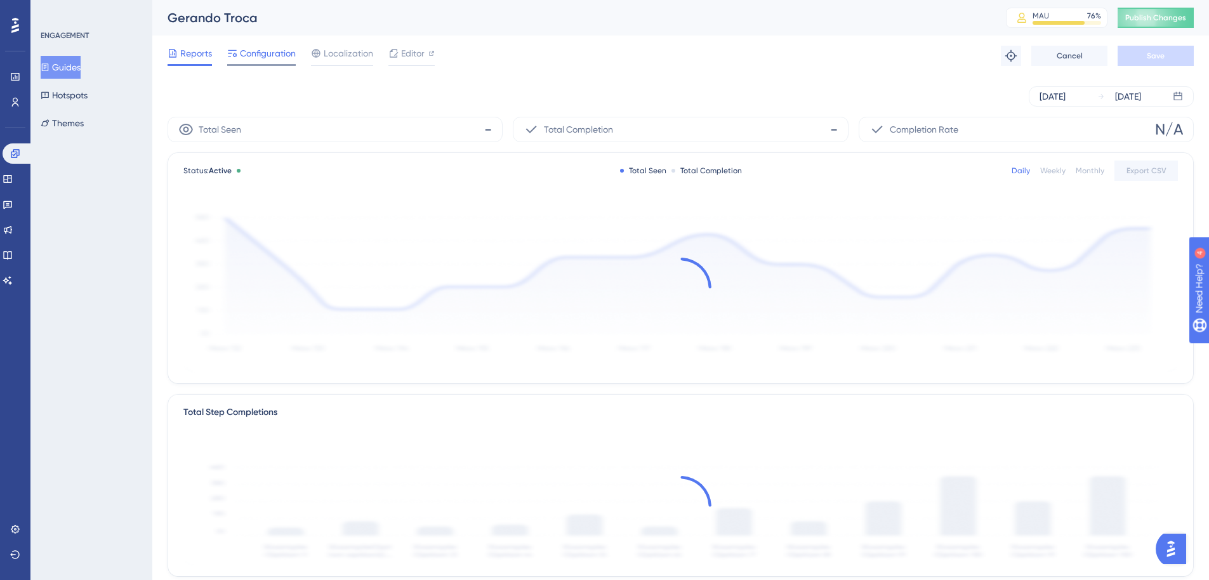
click at [273, 52] on span "Configuration" at bounding box center [268, 53] width 56 height 15
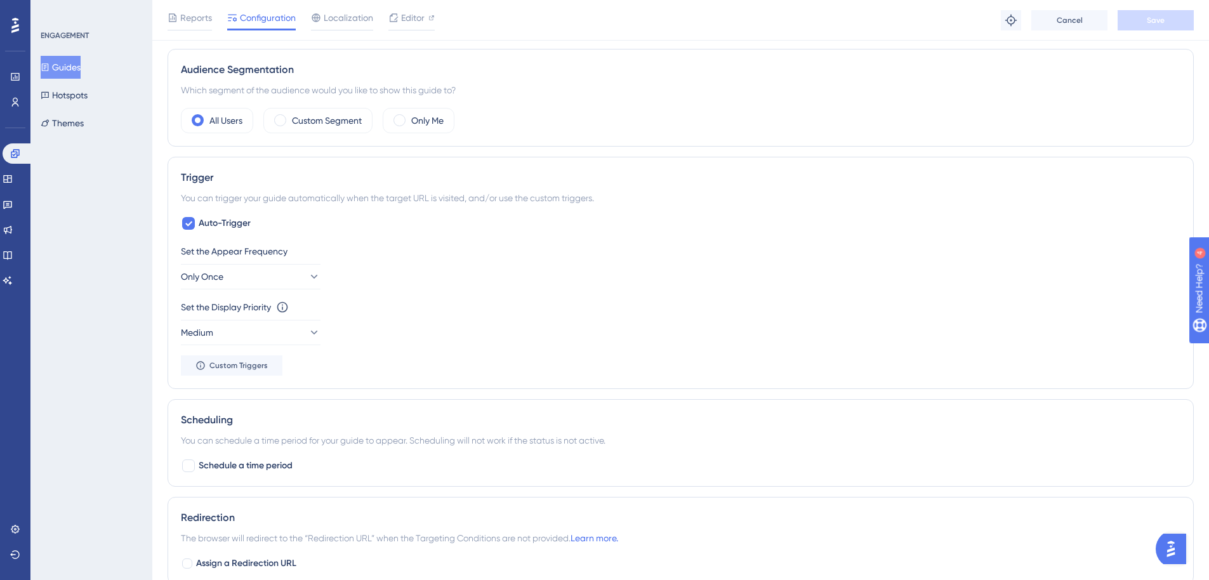
scroll to position [444, 0]
click at [276, 332] on button "Medium" at bounding box center [251, 331] width 140 height 25
click at [245, 418] on div "High High" at bounding box center [250, 421] width 123 height 25
click at [727, 329] on div "Set the Display Priority This option will set the display priority between auto…" at bounding box center [680, 322] width 999 height 46
click at [1162, 23] on span "Save" at bounding box center [1155, 20] width 18 height 10
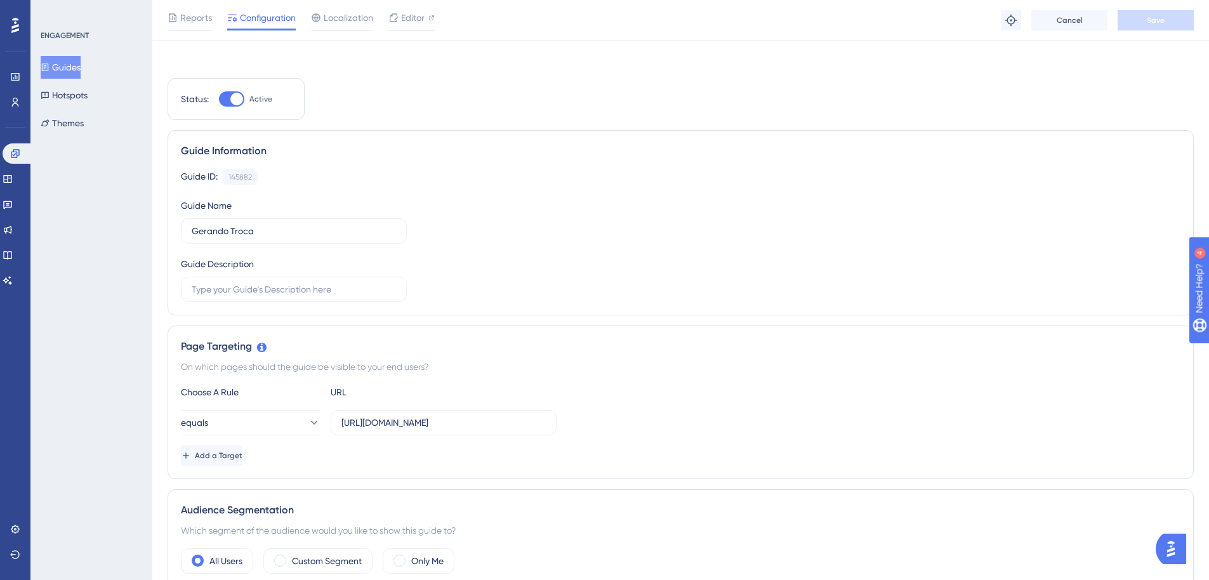
scroll to position [0, 0]
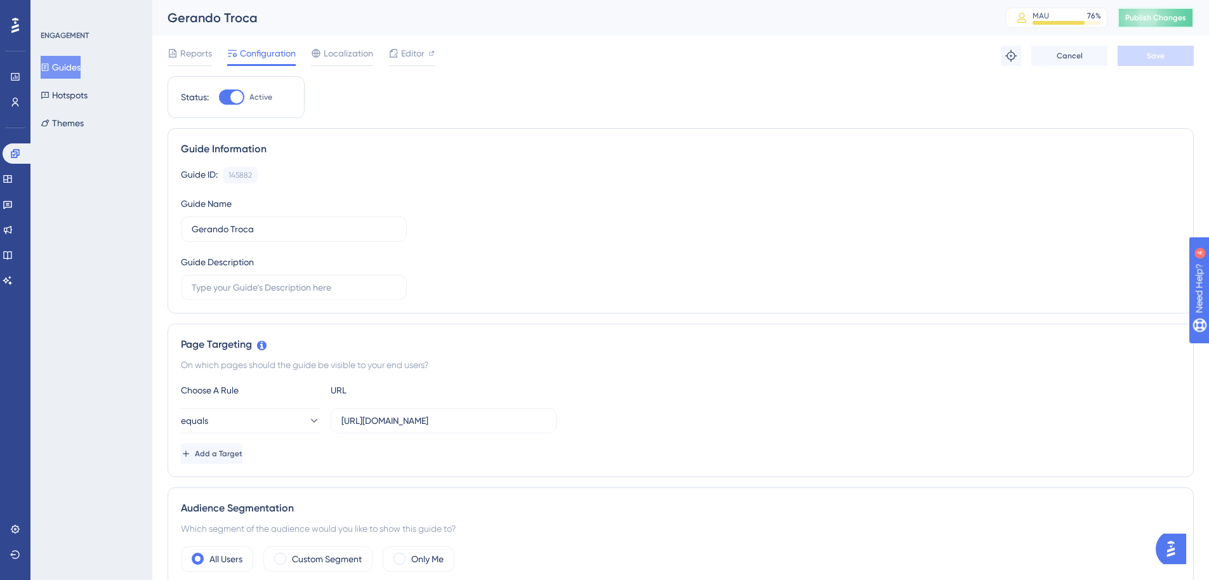
click at [1157, 19] on span "Publish Changes" at bounding box center [1155, 18] width 61 height 10
click at [69, 68] on button "Guides" at bounding box center [61, 67] width 40 height 23
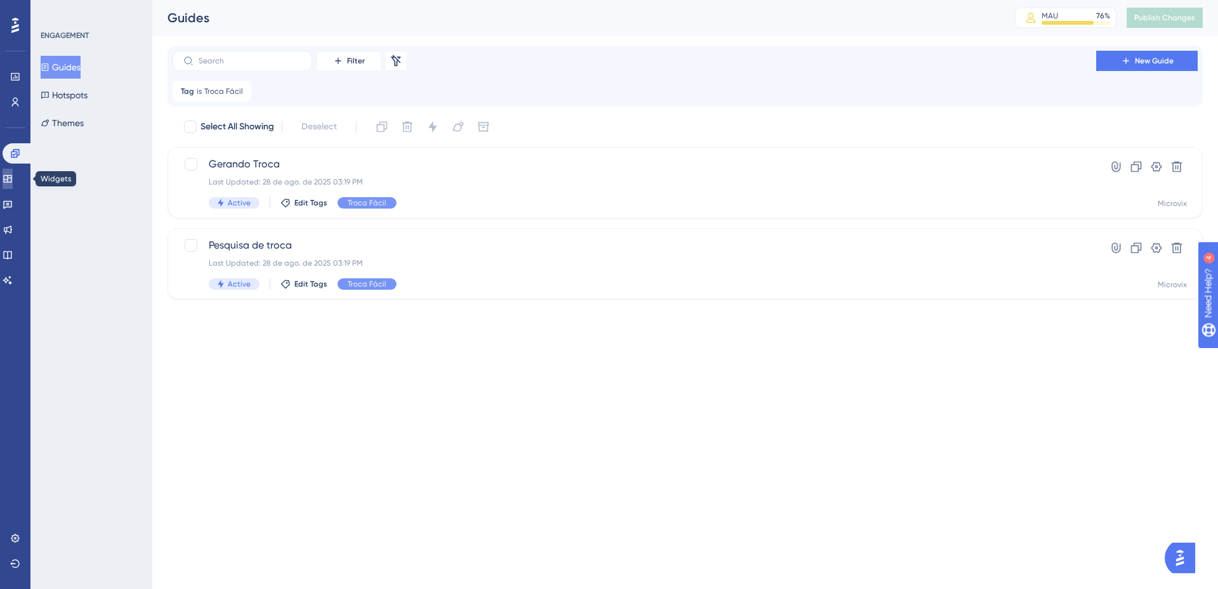
click at [13, 173] on link at bounding box center [8, 179] width 10 height 20
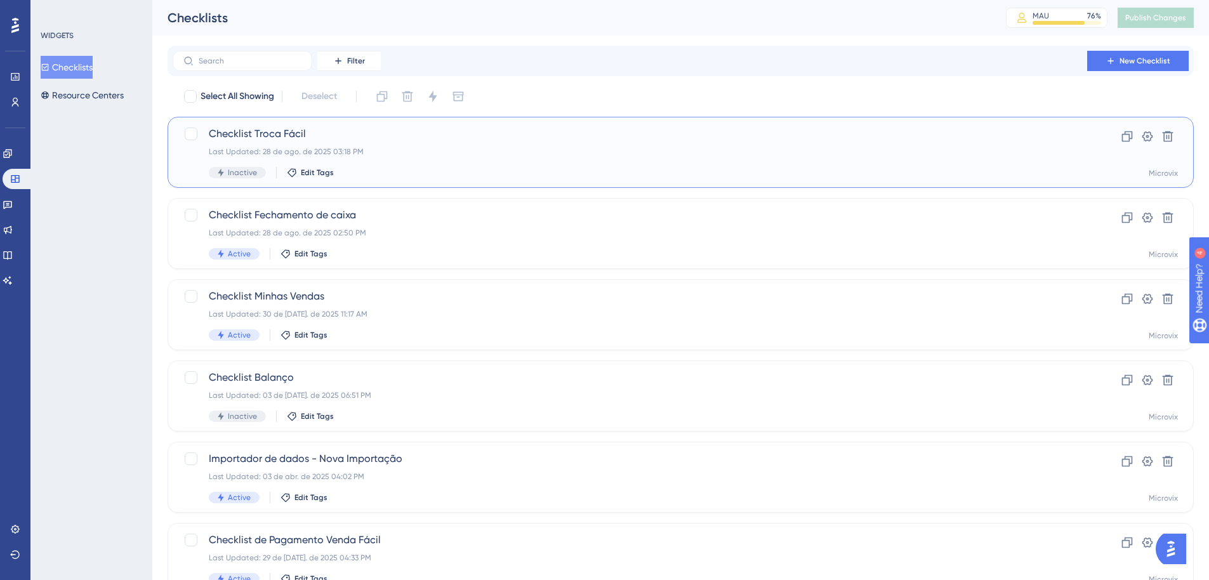
click at [268, 140] on span "Checklist Troca Fácil" at bounding box center [630, 133] width 842 height 15
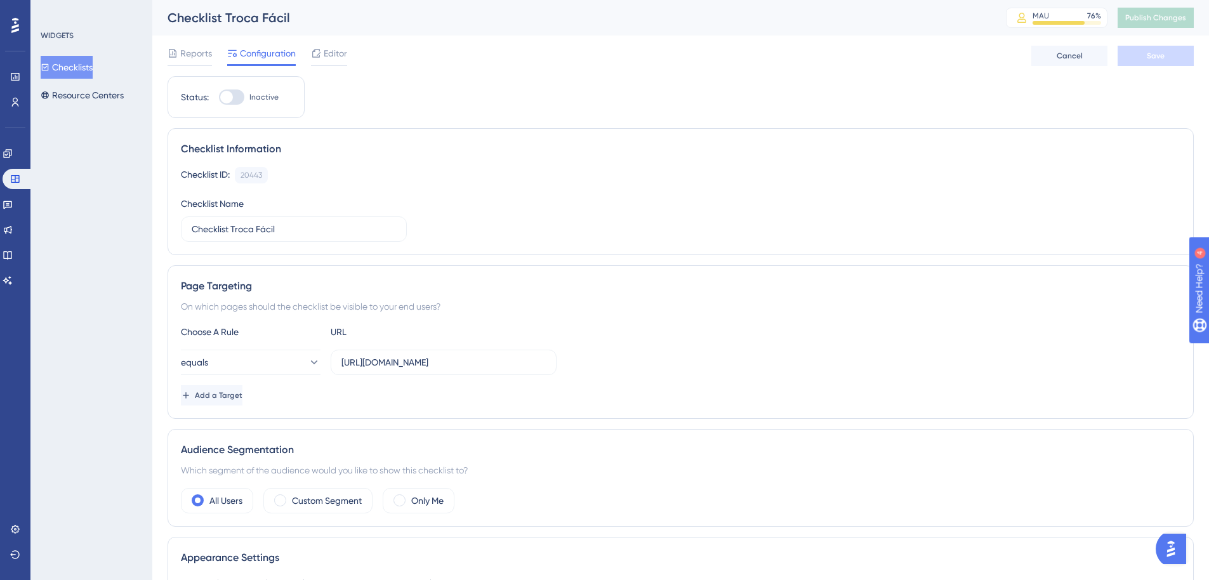
click at [240, 95] on div at bounding box center [231, 96] width 25 height 15
click at [219, 97] on input "Inactive" at bounding box center [218, 97] width 1 height 1
checkbox input "true"
click at [1143, 58] on button "Save" at bounding box center [1155, 56] width 76 height 20
